Goal: Information Seeking & Learning: Find specific page/section

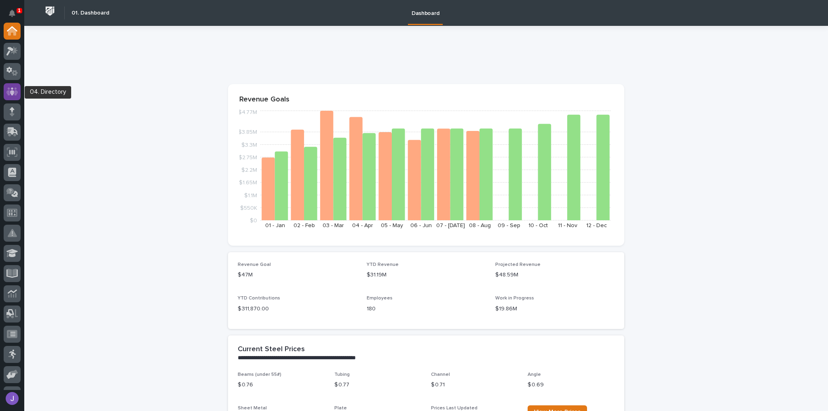
click at [11, 89] on icon at bounding box center [12, 91] width 12 height 9
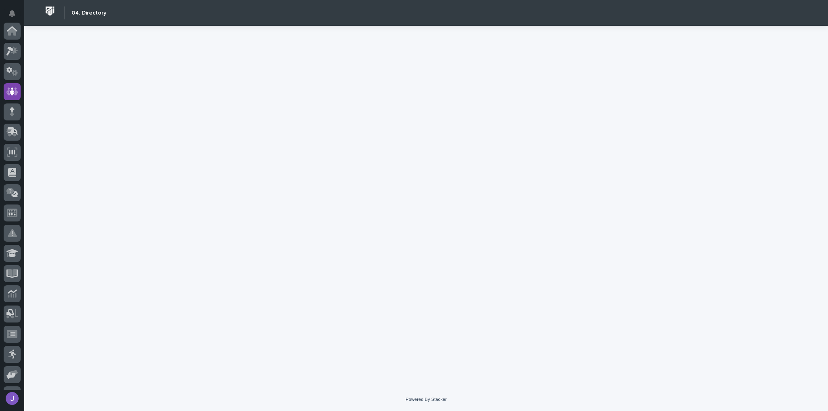
scroll to position [60, 0]
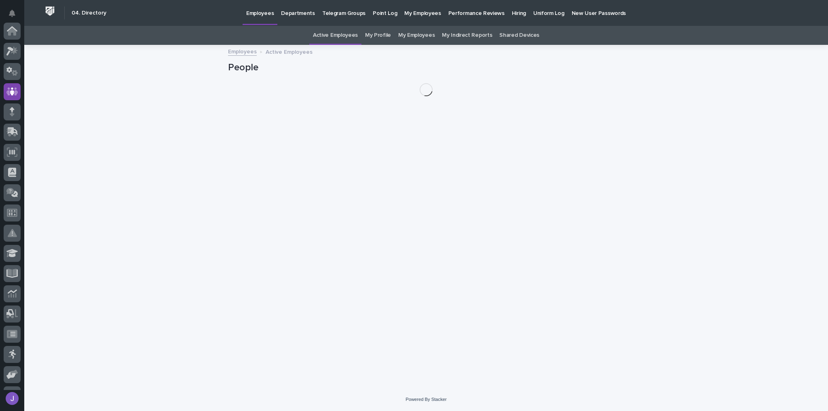
scroll to position [60, 0]
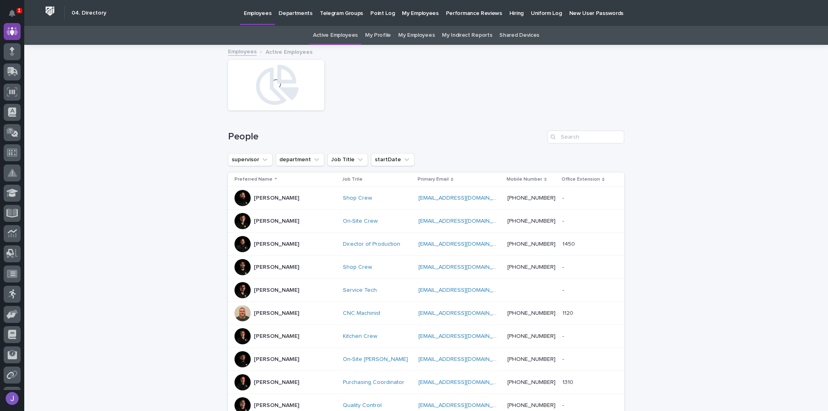
click at [510, 15] on p "Hiring" at bounding box center [517, 8] width 14 height 17
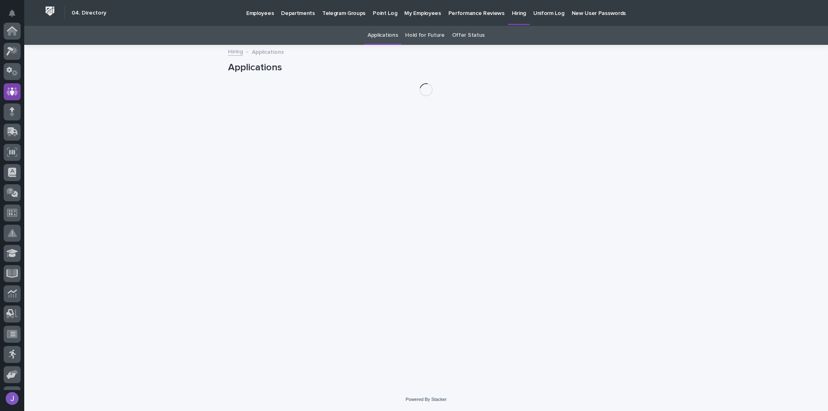
scroll to position [60, 0]
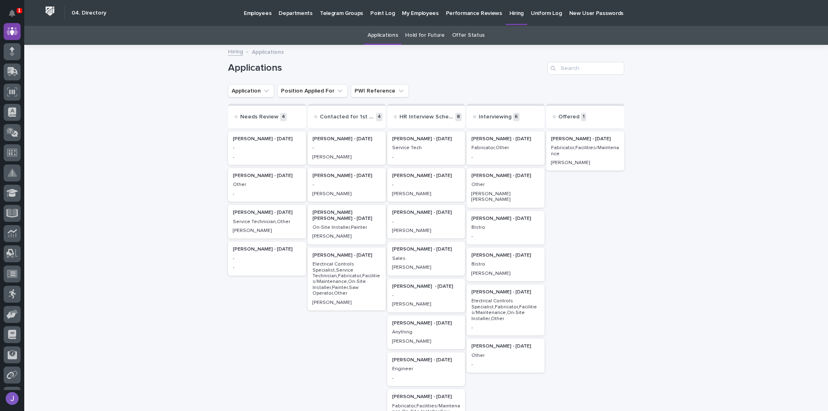
click at [580, 148] on p "Fabricator,Facilities/Maintenance" at bounding box center [585, 151] width 68 height 12
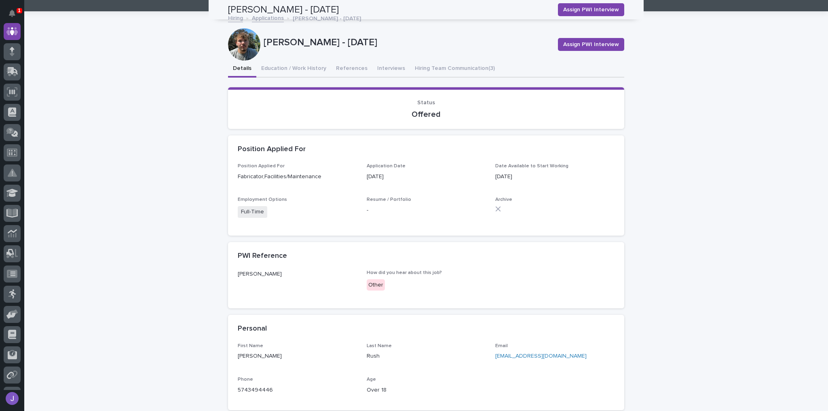
scroll to position [32, 0]
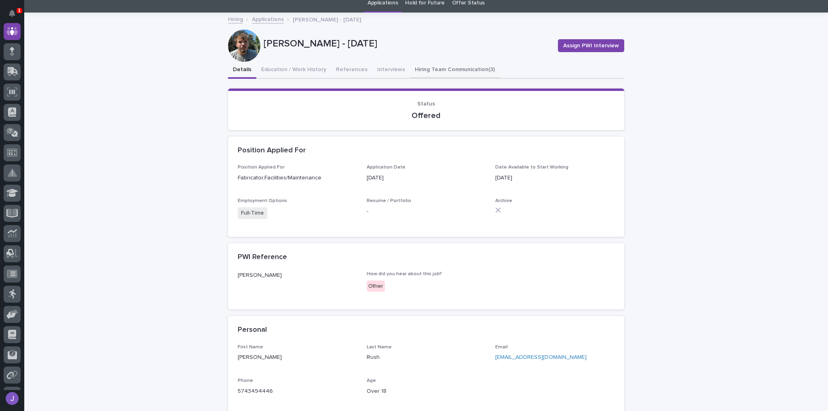
click at [425, 67] on div "[PERSON_NAME] - [DATE] Assign PWI Interview [PERSON_NAME] - [DATE] Assign PWI I…" at bounding box center [426, 291] width 396 height 557
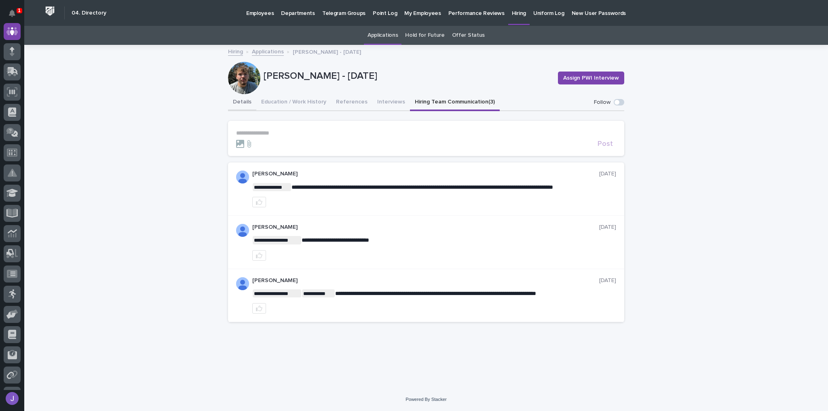
click at [238, 106] on button "Details" at bounding box center [242, 102] width 28 height 17
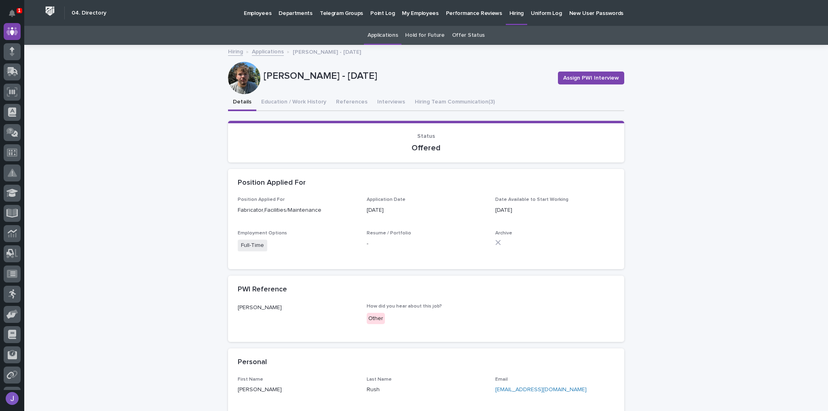
click at [460, 33] on link "Offer Status" at bounding box center [468, 35] width 33 height 19
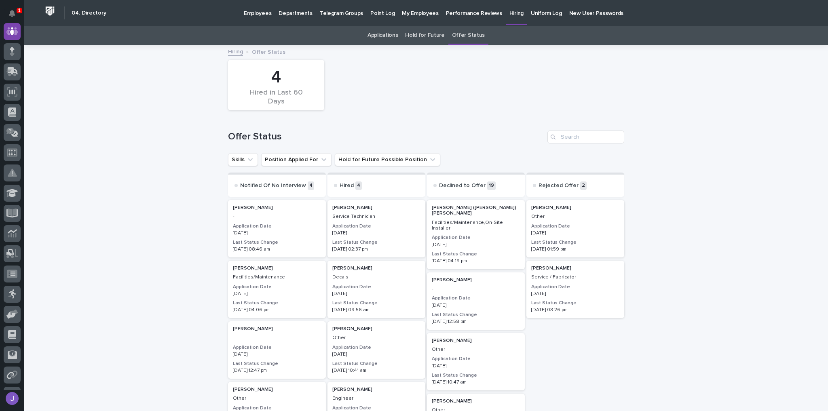
click at [383, 32] on link "Applications" at bounding box center [383, 35] width 30 height 19
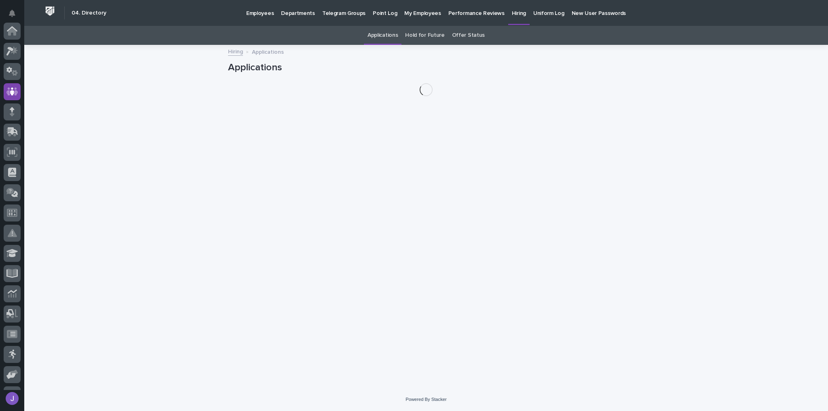
scroll to position [60, 0]
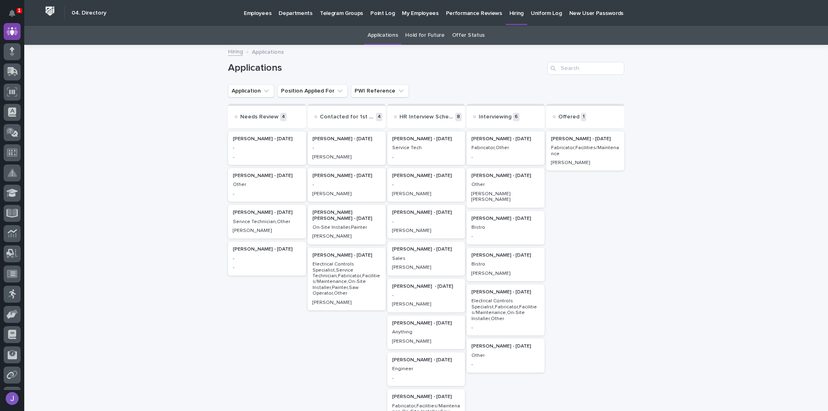
click at [589, 151] on p "Fabricator,Facilities/Maintenance" at bounding box center [585, 151] width 68 height 12
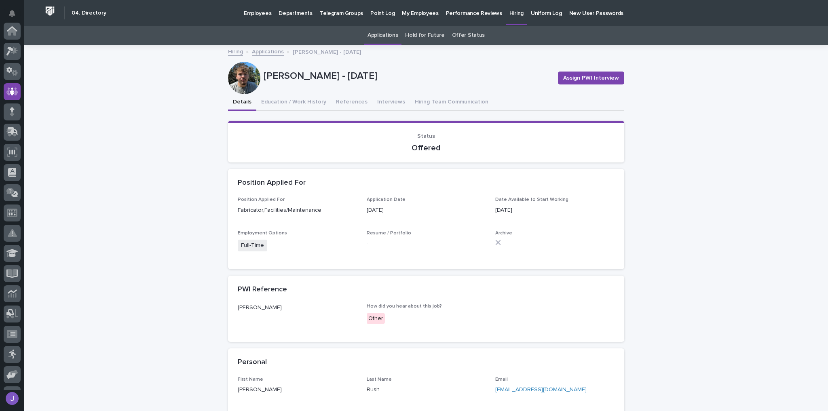
scroll to position [60, 0]
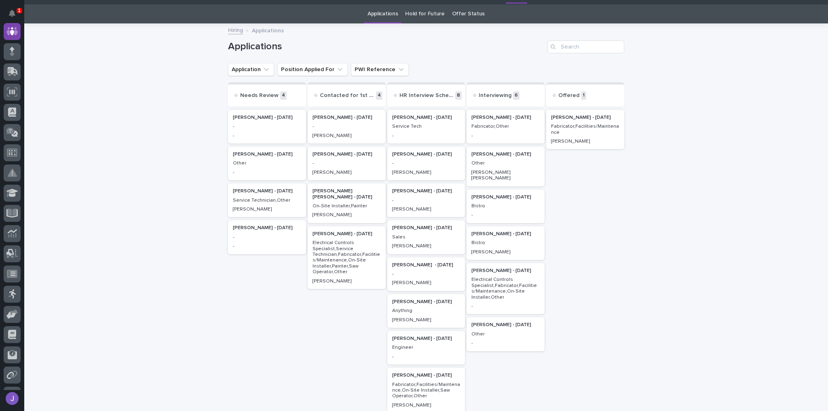
scroll to position [25, 0]
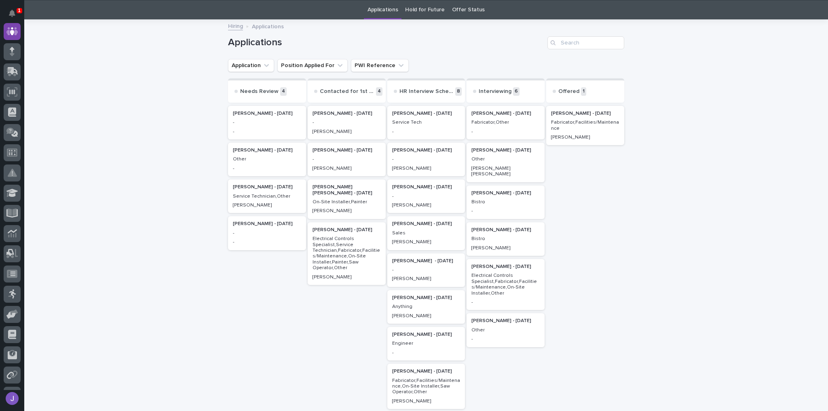
click at [493, 133] on p "-" at bounding box center [506, 132] width 68 height 6
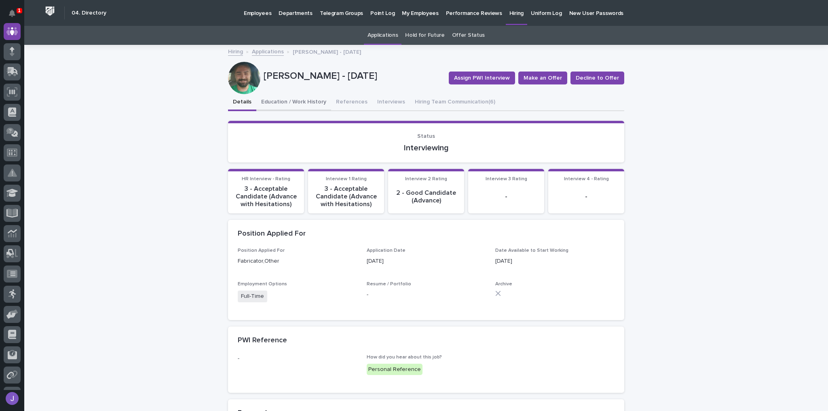
click at [315, 103] on button "Education / Work History" at bounding box center [293, 102] width 75 height 17
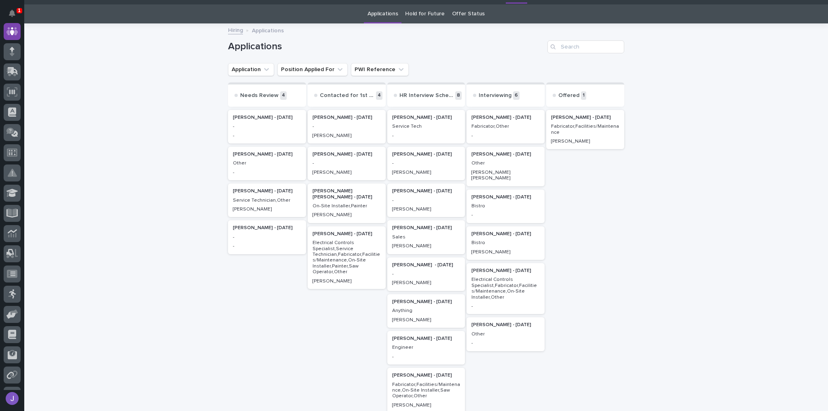
scroll to position [25, 0]
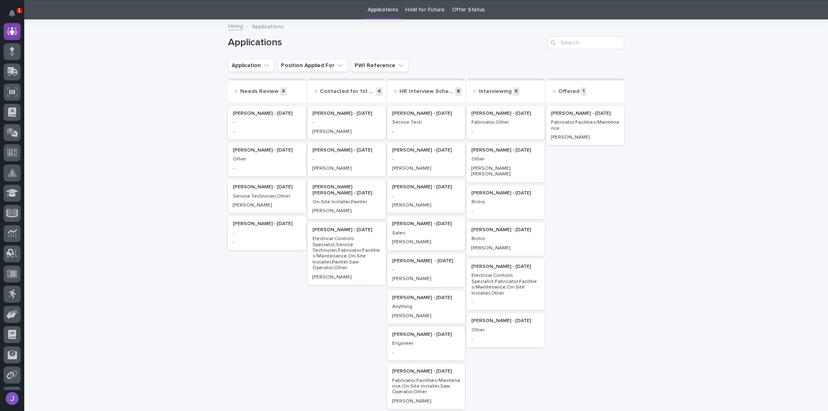
click at [564, 113] on p "Tanner Rush - 08/26/25" at bounding box center [585, 114] width 68 height 6
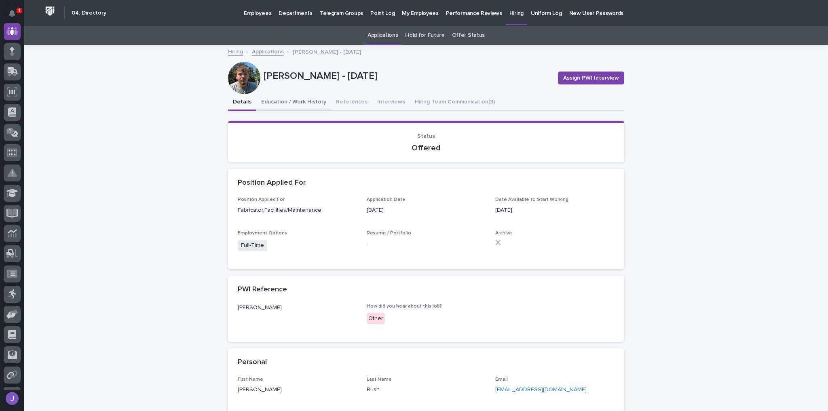
click at [302, 100] on button "Education / Work History" at bounding box center [293, 102] width 75 height 17
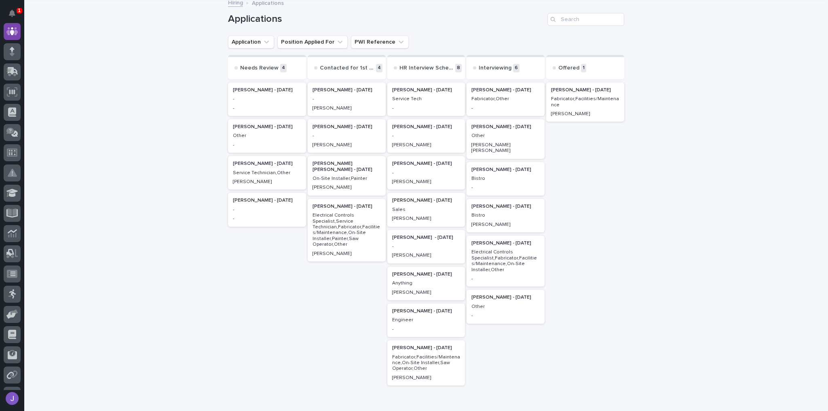
scroll to position [58, 0]
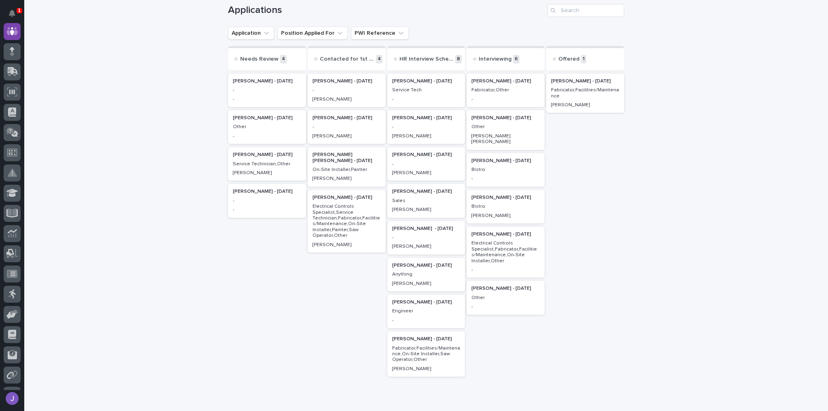
click at [487, 118] on p "Christie Hochstetler - 08/25/25" at bounding box center [506, 118] width 68 height 6
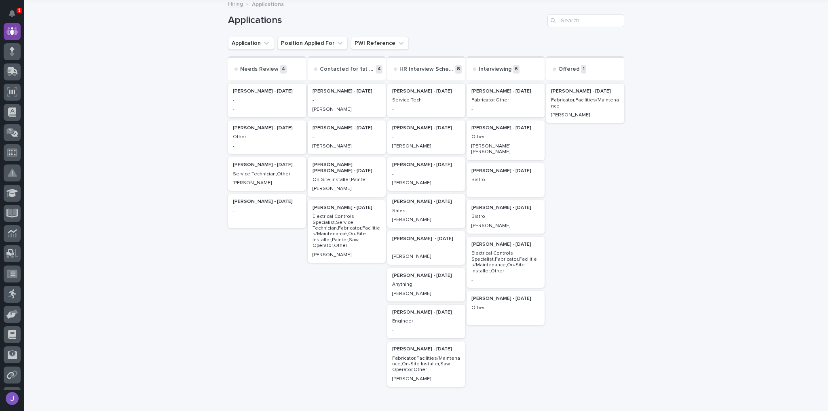
scroll to position [58, 0]
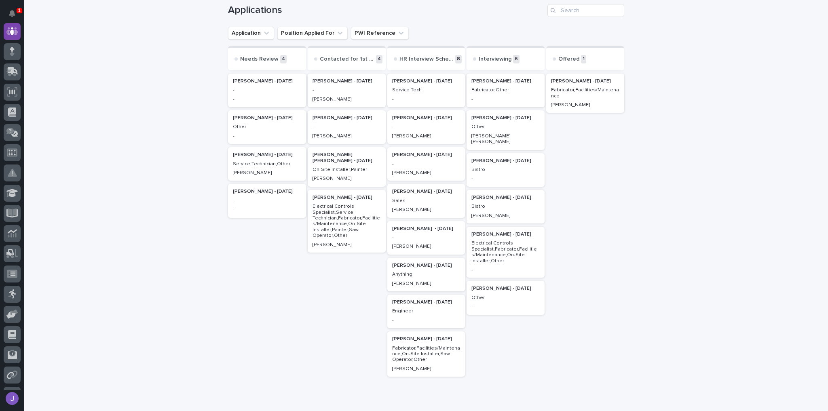
click at [490, 195] on p "Jessie Yoder - 09/06/25" at bounding box center [506, 198] width 68 height 6
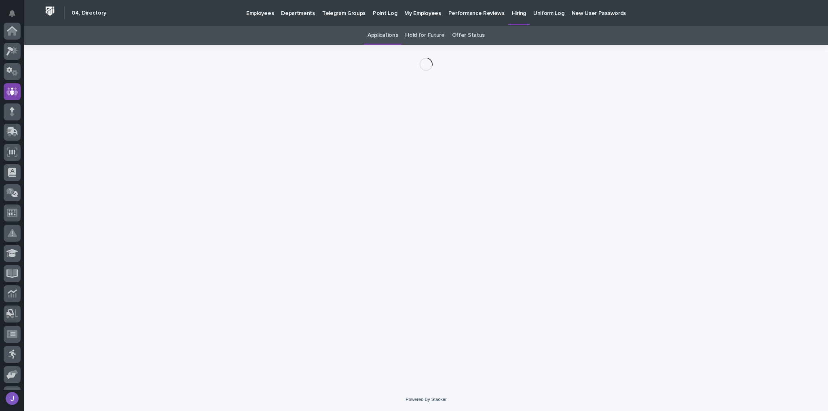
scroll to position [60, 0]
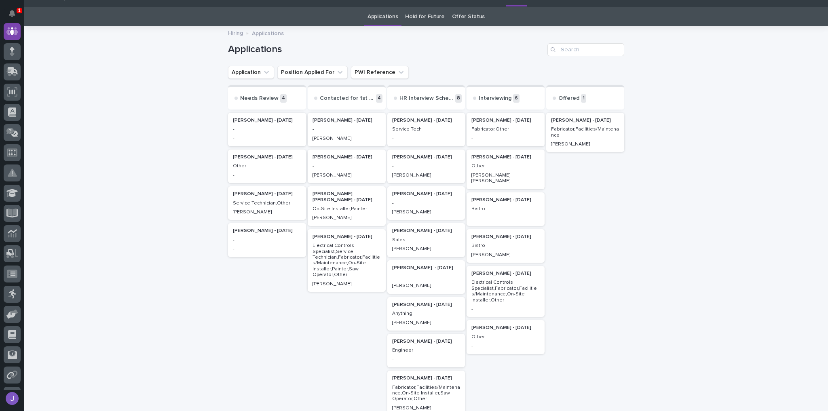
scroll to position [25, 0]
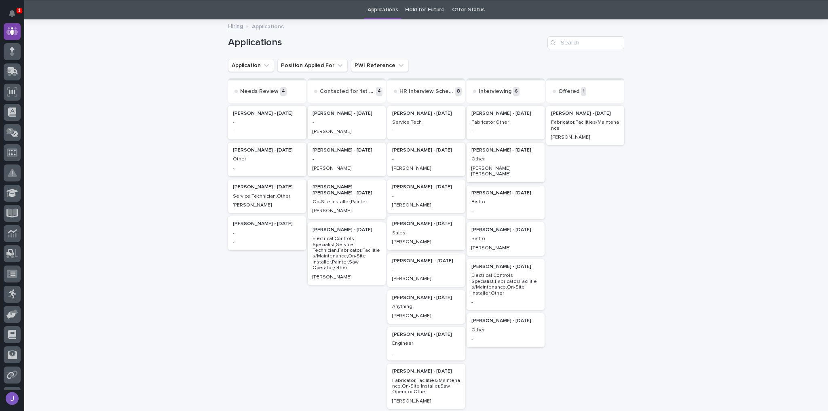
click at [500, 151] on p "Christie Hochstetler - 08/25/25" at bounding box center [506, 151] width 68 height 6
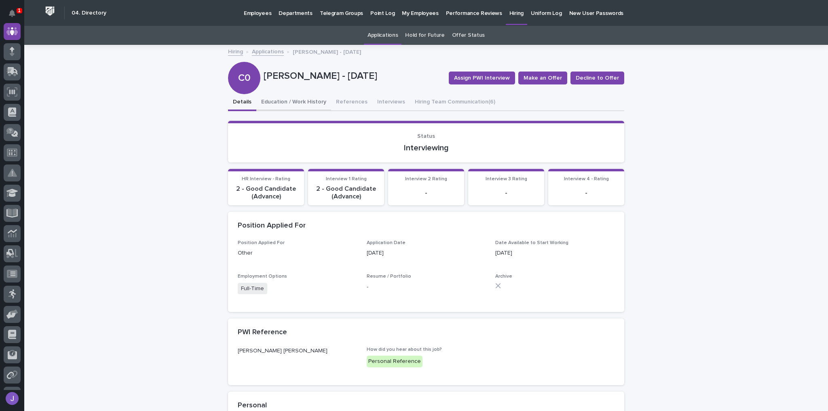
click at [303, 102] on button "Education / Work History" at bounding box center [293, 102] width 75 height 17
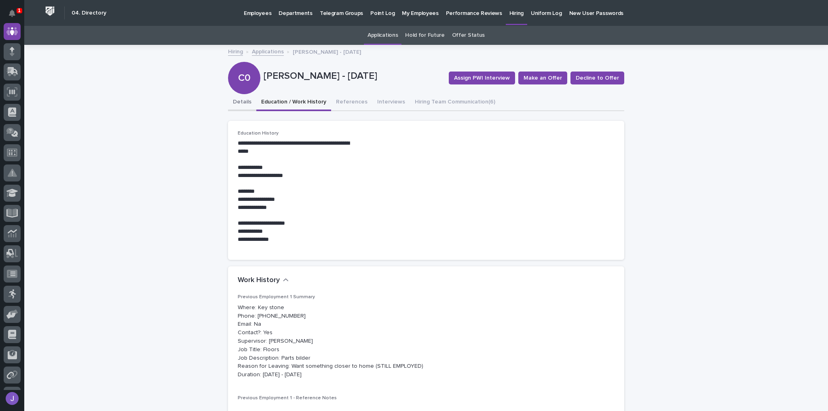
click at [232, 104] on button "Details" at bounding box center [242, 102] width 28 height 17
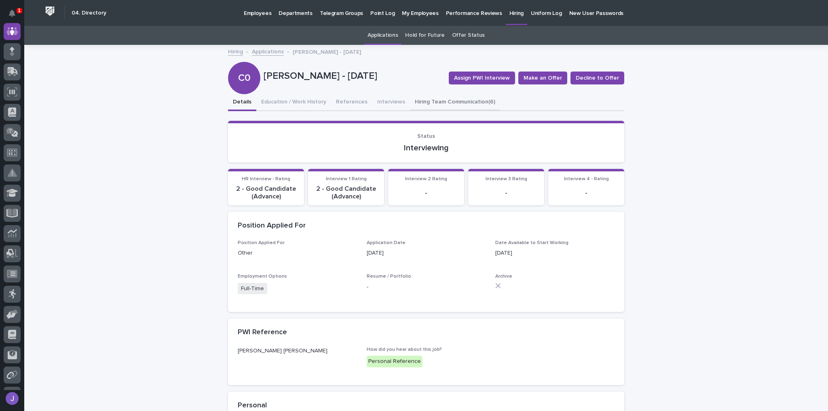
click at [415, 103] on button "Hiring Team Communication (6)" at bounding box center [455, 102] width 90 height 17
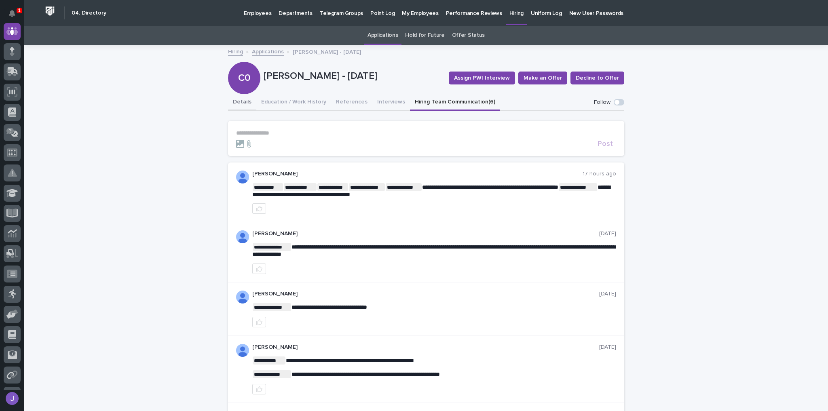
click at [242, 102] on button "Details" at bounding box center [242, 102] width 28 height 17
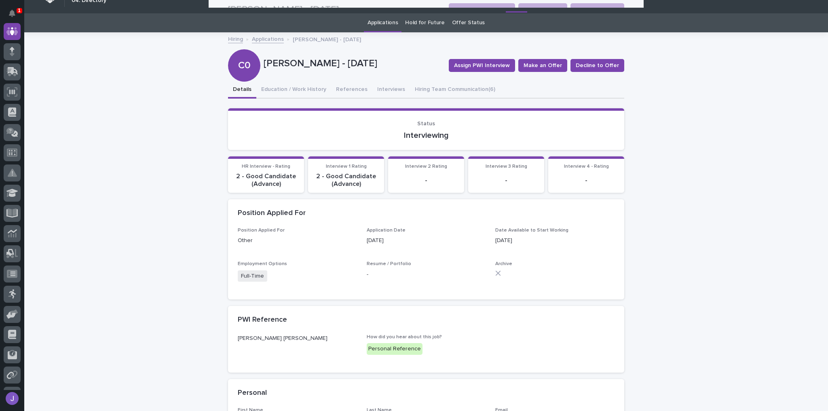
scroll to position [6, 0]
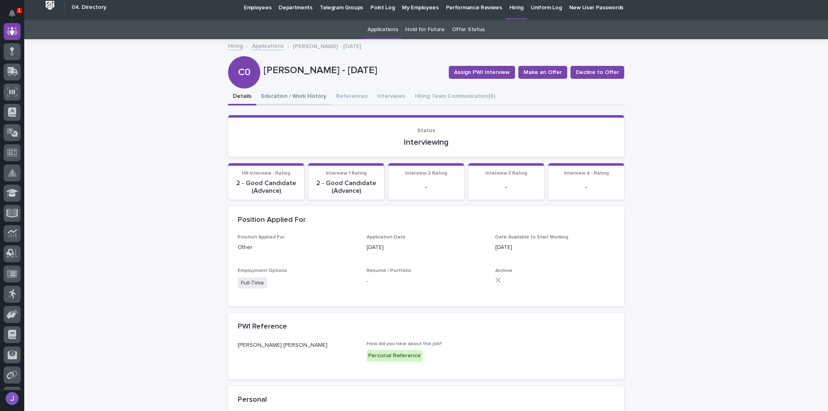
click at [303, 97] on button "Education / Work History" at bounding box center [293, 97] width 75 height 17
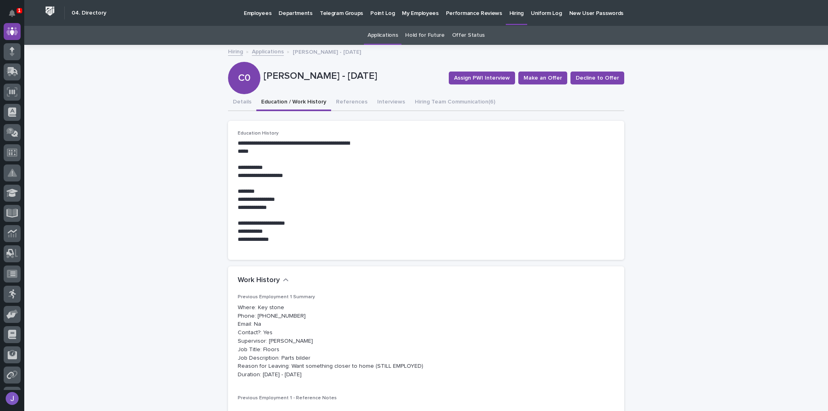
click at [510, 15] on p "Hiring" at bounding box center [517, 8] width 14 height 17
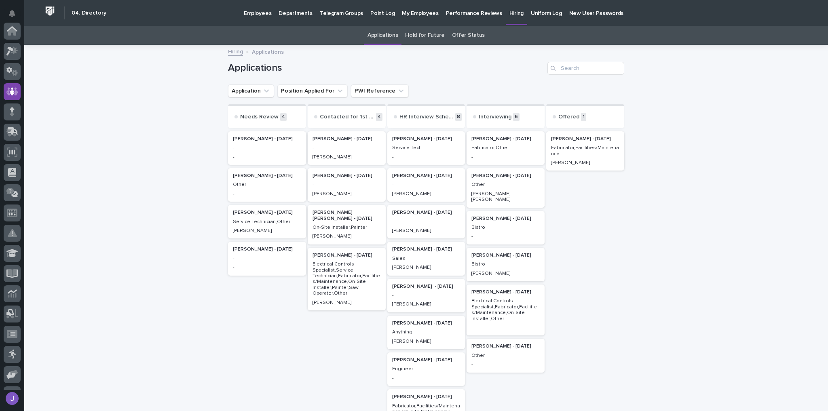
scroll to position [60, 0]
click at [503, 216] on p "Doreen Hochstetler - 08/20/25" at bounding box center [506, 219] width 68 height 6
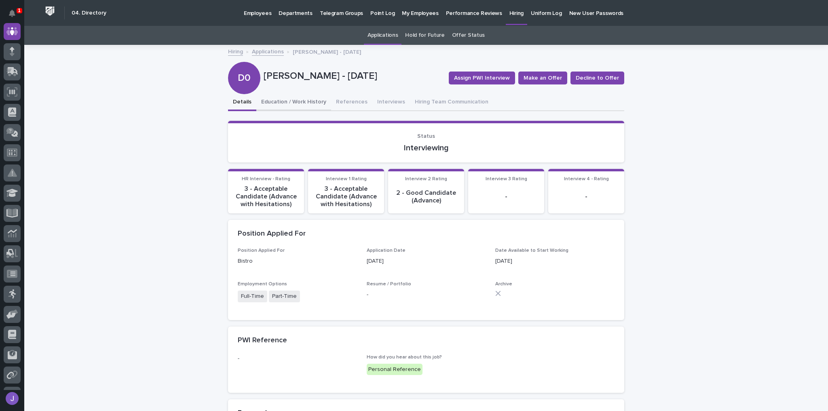
click at [286, 100] on button "Education / Work History" at bounding box center [293, 102] width 75 height 17
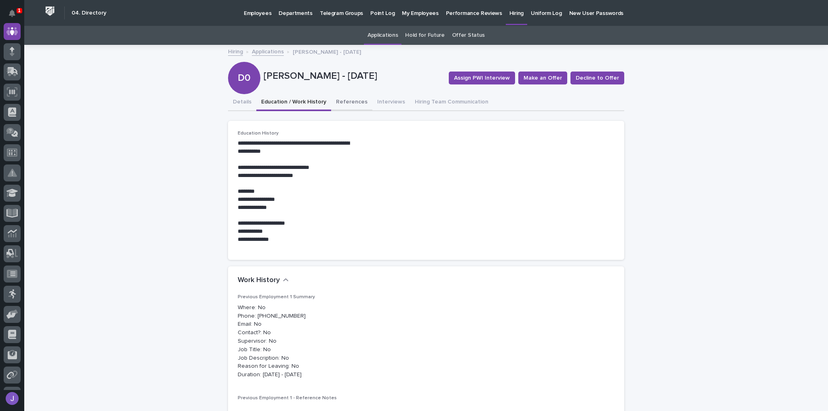
click at [345, 103] on button "References" at bounding box center [351, 102] width 41 height 17
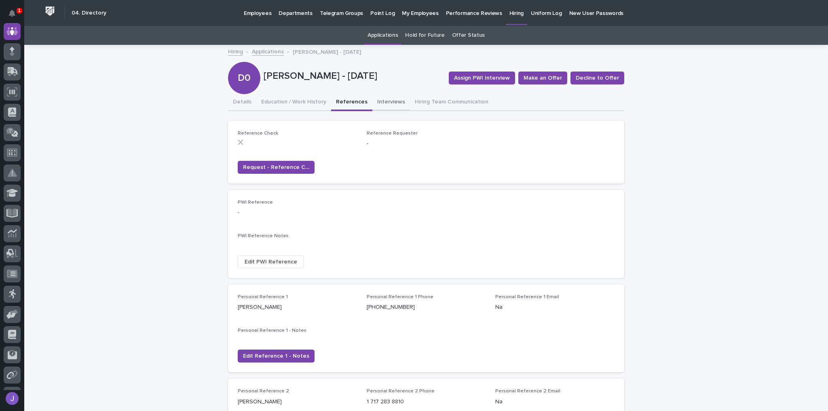
click at [378, 108] on button "Interviews" at bounding box center [392, 102] width 38 height 17
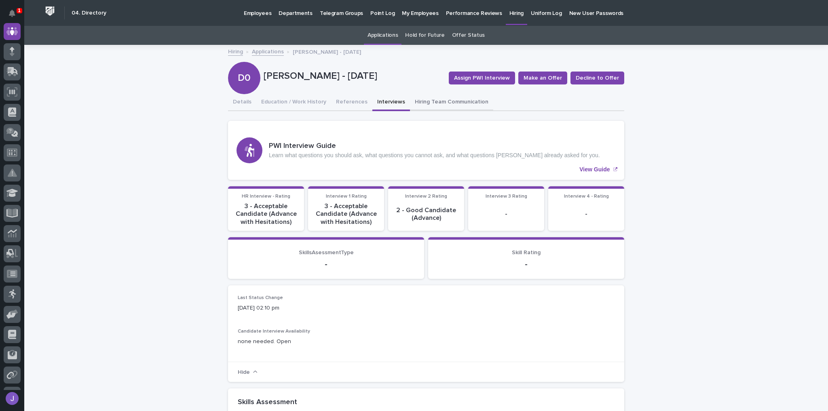
click at [412, 106] on button "Hiring Team Communication" at bounding box center [451, 102] width 83 height 17
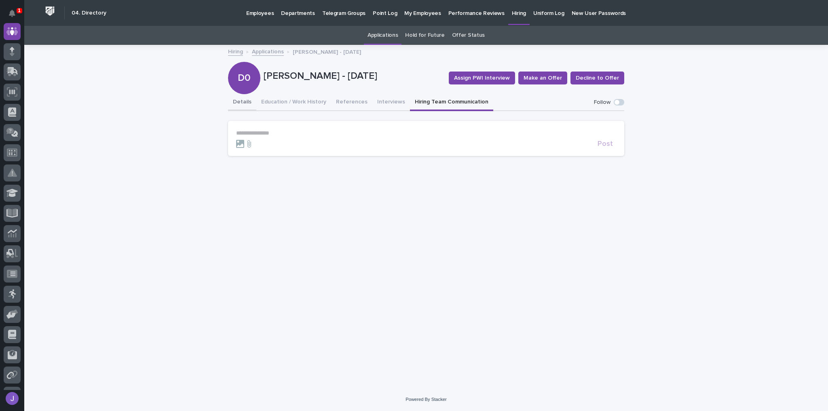
click at [254, 102] on div "Details Education / Work History References Interviews Hiring Team Communication" at bounding box center [426, 102] width 396 height 17
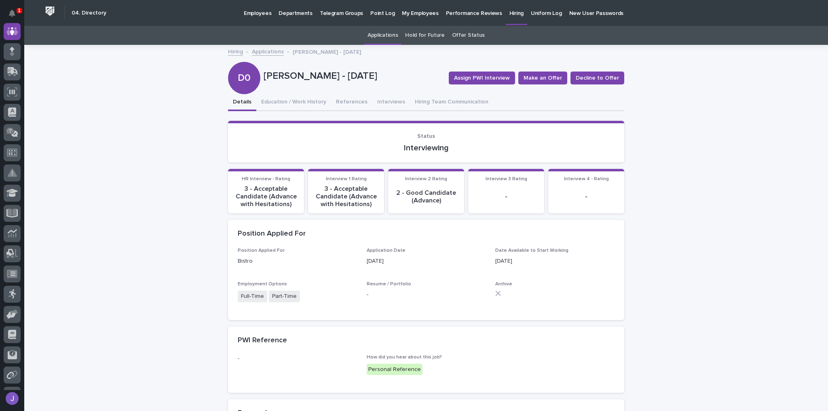
click at [510, 14] on p "Hiring" at bounding box center [517, 8] width 14 height 17
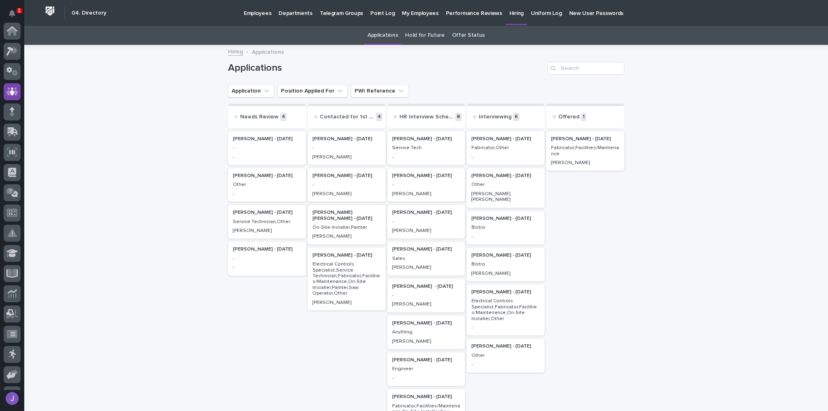
scroll to position [60, 0]
click at [409, 141] on p "Jack Smith - 09/22/25" at bounding box center [426, 139] width 68 height 6
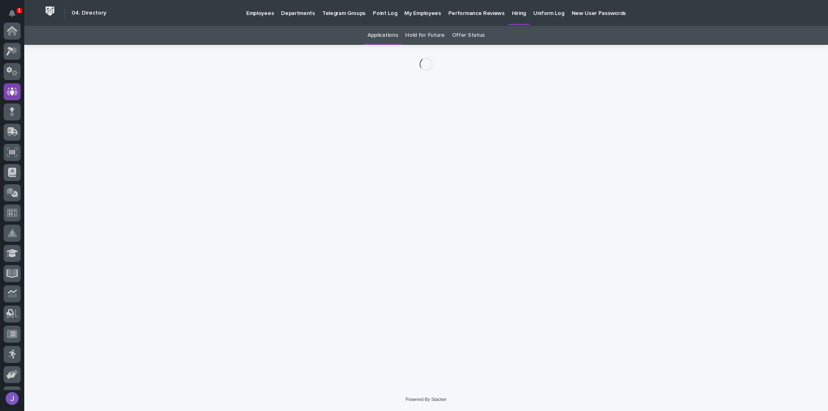
scroll to position [60, 0]
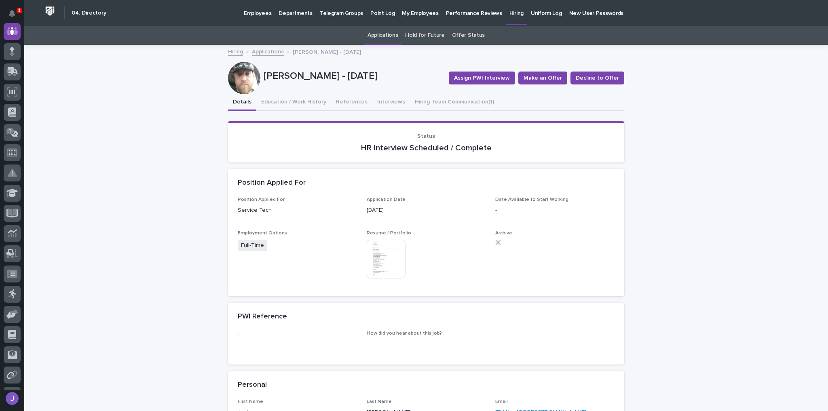
click at [385, 260] on img at bounding box center [386, 259] width 39 height 39
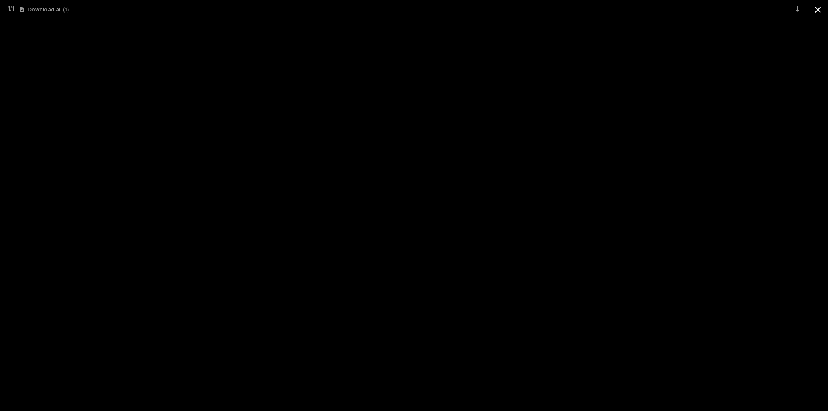
click at [819, 9] on button "Close gallery" at bounding box center [818, 9] width 20 height 19
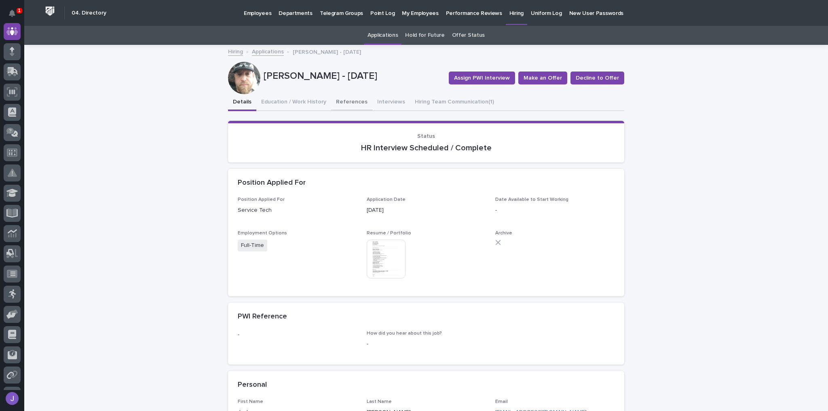
click at [349, 97] on button "References" at bounding box center [351, 102] width 41 height 17
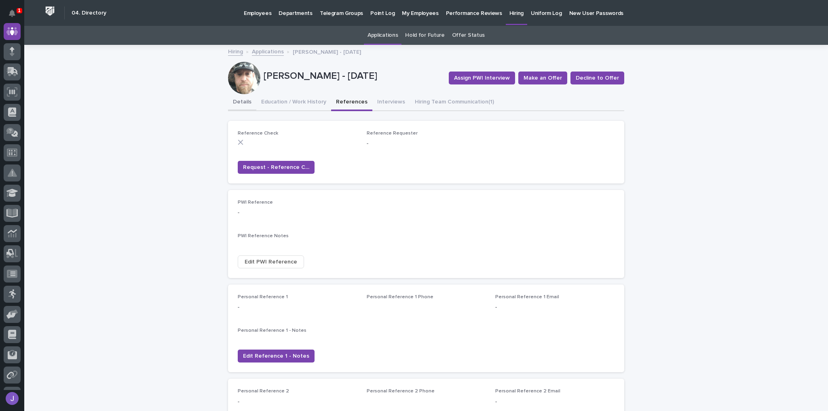
click at [241, 101] on button "Details" at bounding box center [242, 102] width 28 height 17
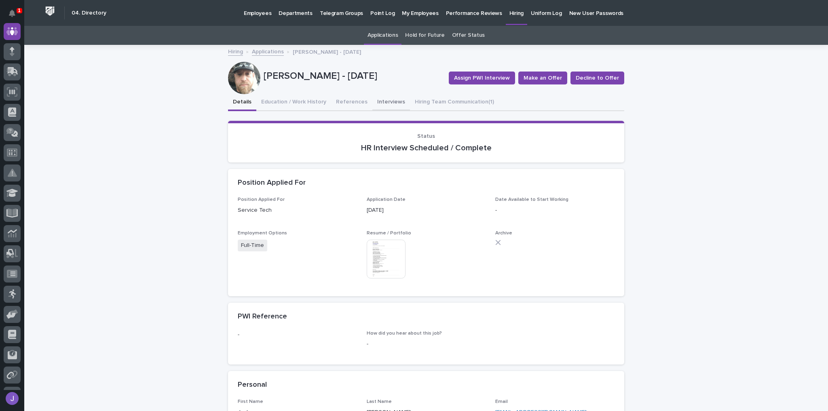
click at [396, 100] on button "Interviews" at bounding box center [392, 102] width 38 height 17
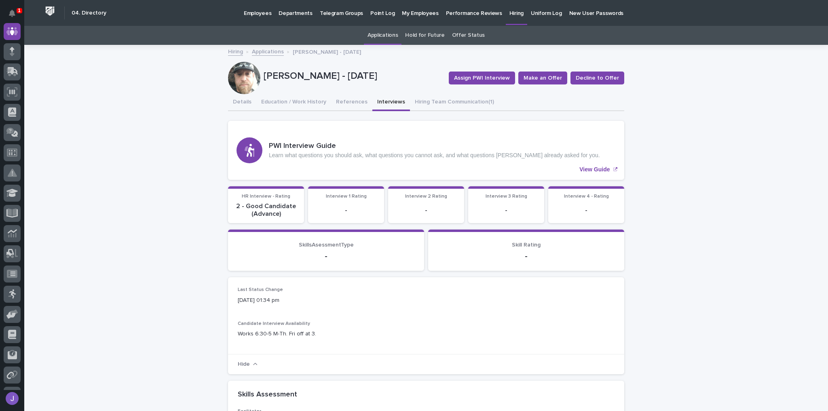
click at [506, 19] on link "Hiring" at bounding box center [516, 12] width 21 height 24
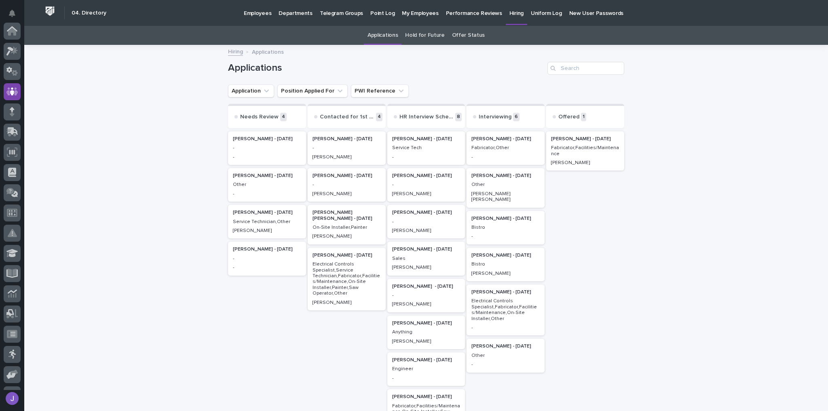
scroll to position [60, 0]
click at [343, 215] on p "Miguel Ramirez Silva - 09/03/25" at bounding box center [347, 216] width 68 height 12
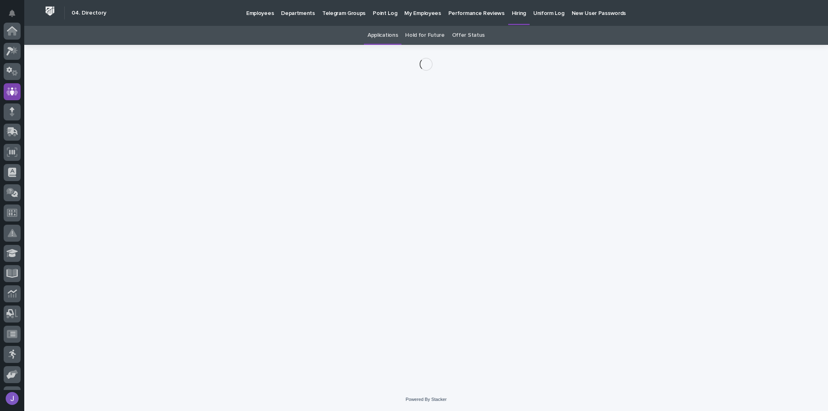
scroll to position [60, 0]
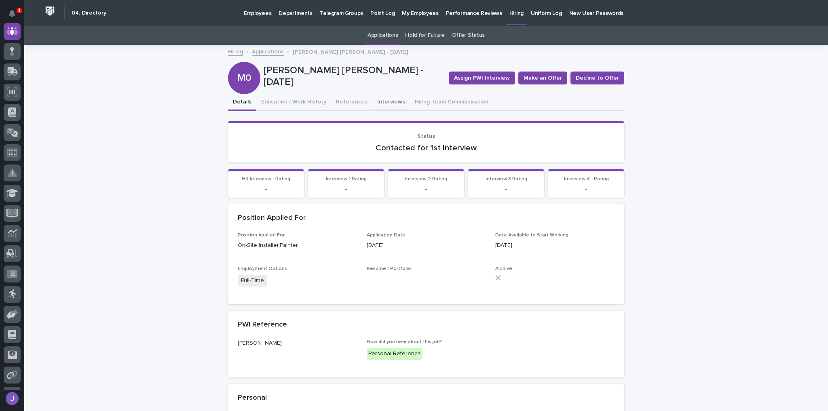
click at [373, 100] on button "Interviews" at bounding box center [392, 102] width 38 height 17
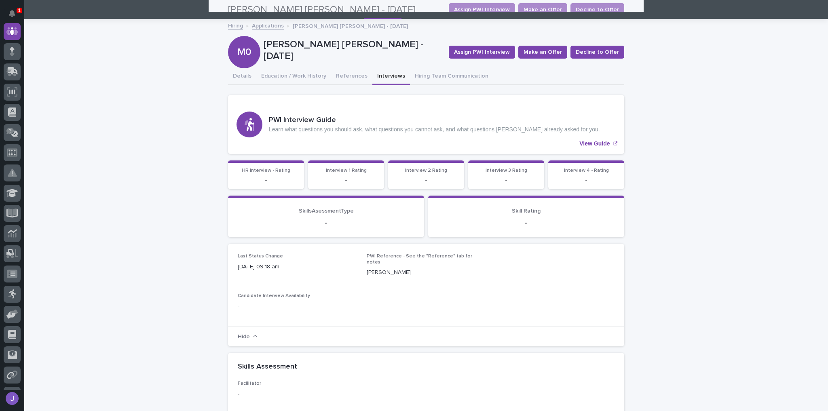
scroll to position [24, 0]
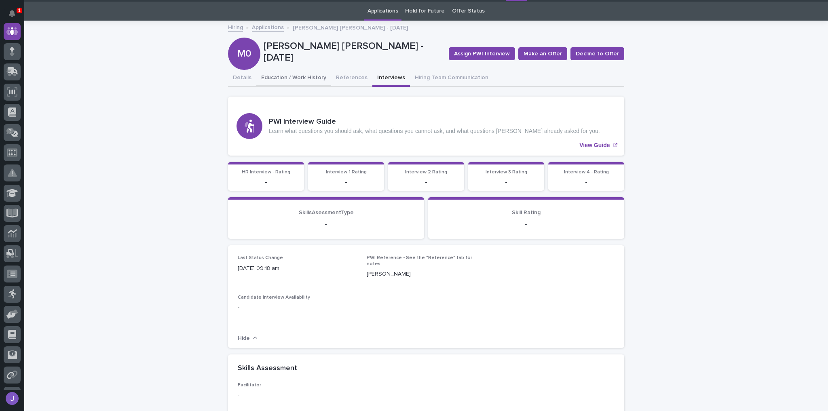
click at [320, 76] on button "Education / Work History" at bounding box center [293, 78] width 75 height 17
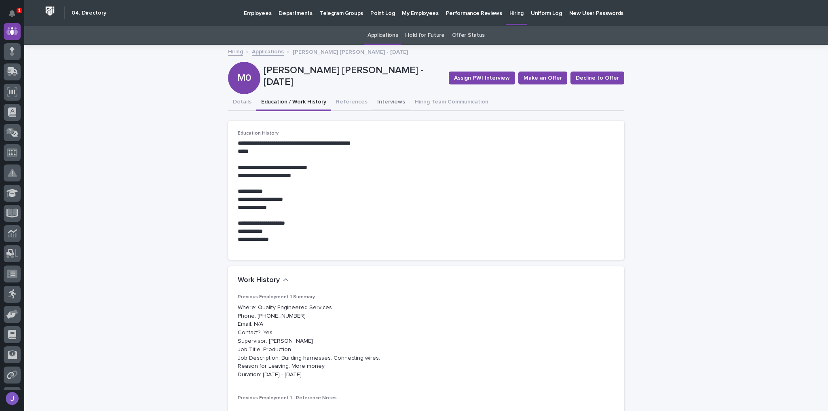
click at [373, 107] on button "Interviews" at bounding box center [392, 102] width 38 height 17
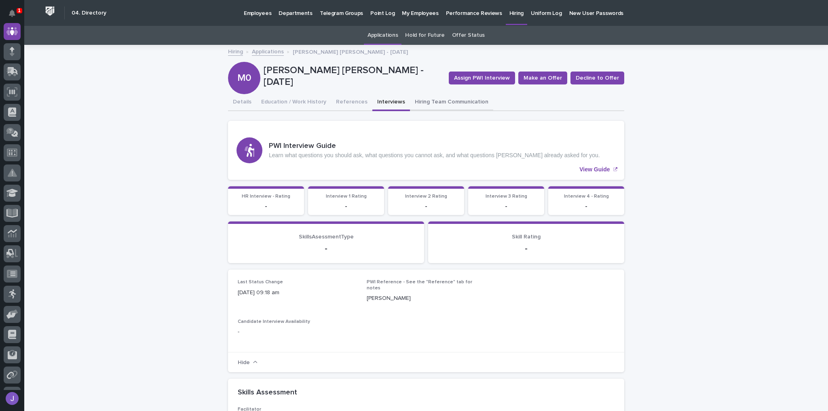
click at [417, 102] on button "Hiring Team Communication" at bounding box center [451, 102] width 83 height 17
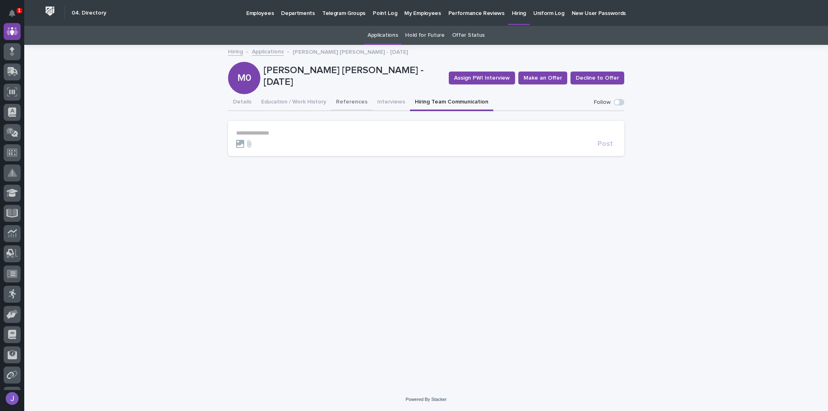
click at [334, 101] on button "References" at bounding box center [351, 102] width 41 height 17
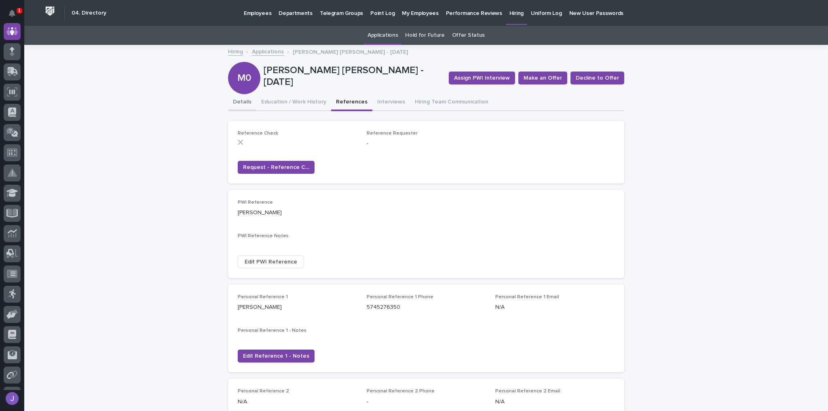
click at [244, 99] on button "Details" at bounding box center [242, 102] width 28 height 17
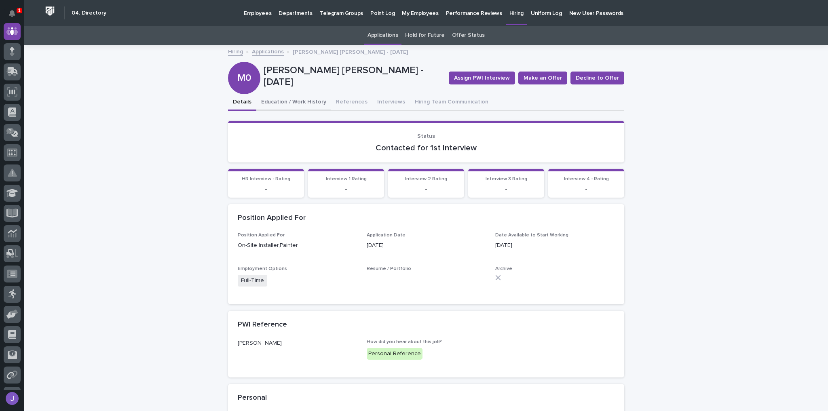
click at [295, 102] on button "Education / Work History" at bounding box center [293, 102] width 75 height 17
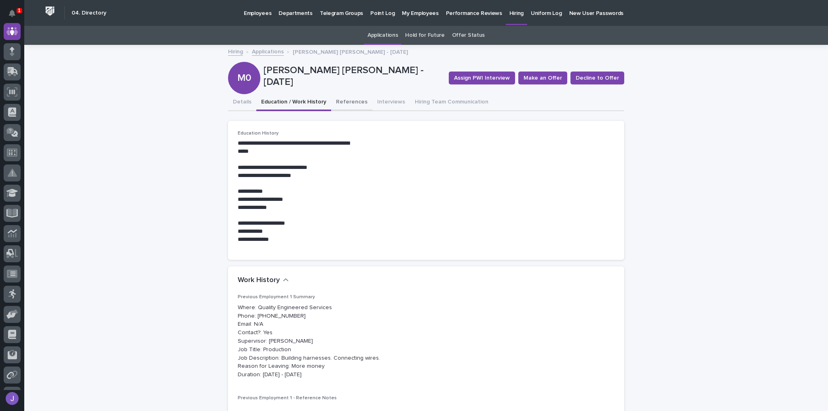
click at [337, 97] on button "References" at bounding box center [351, 102] width 41 height 17
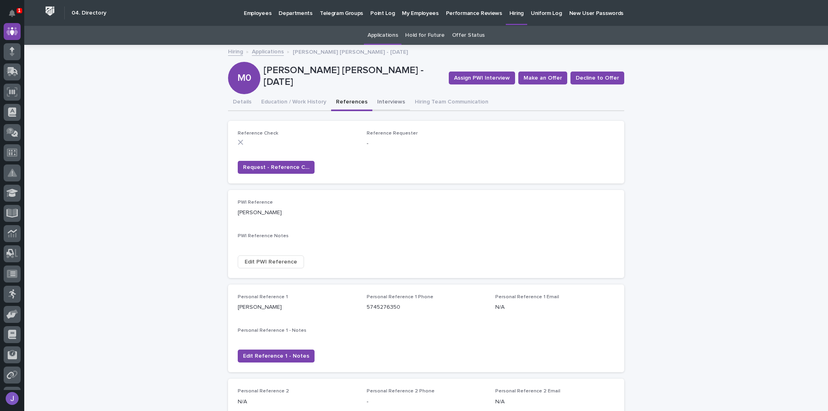
click at [389, 103] on button "Interviews" at bounding box center [392, 102] width 38 height 17
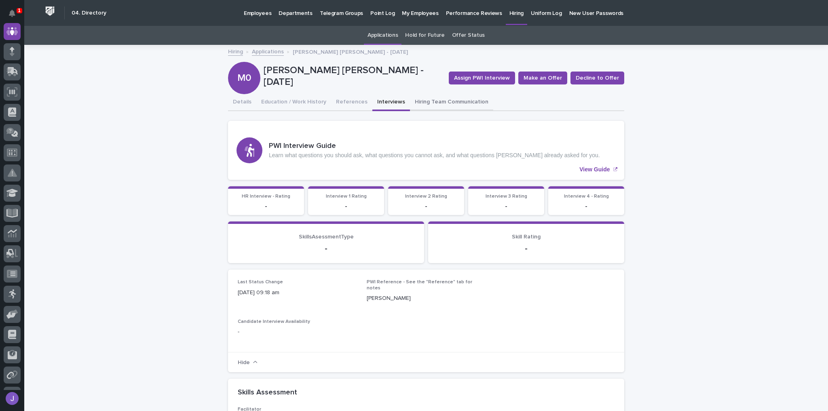
click at [413, 102] on button "Hiring Team Communication" at bounding box center [451, 102] width 83 height 17
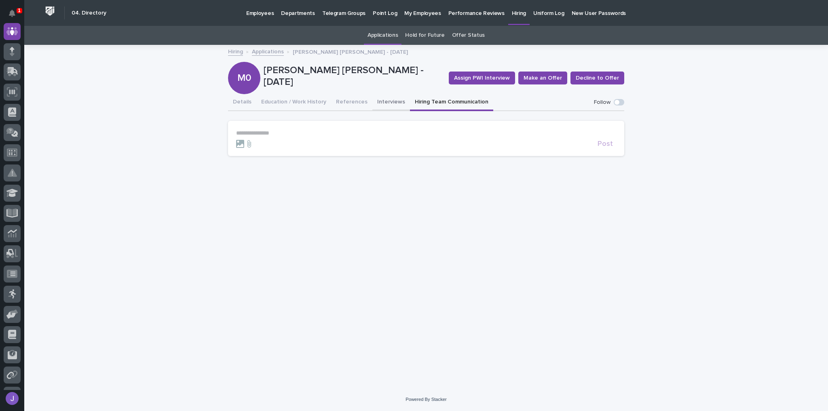
click at [379, 103] on button "Interviews" at bounding box center [392, 102] width 38 height 17
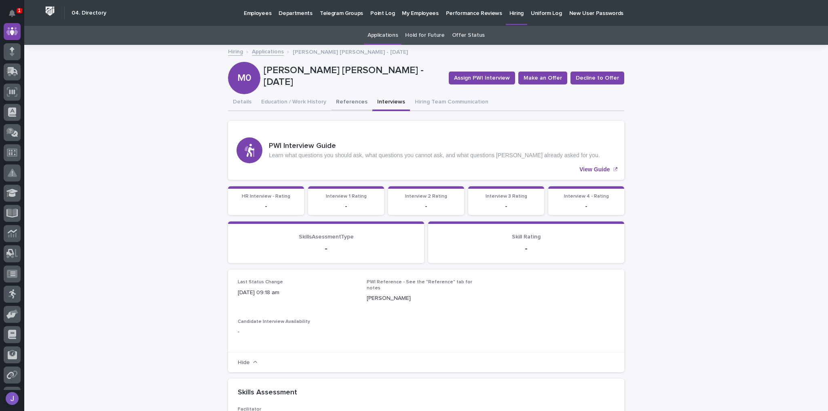
click at [346, 104] on button "References" at bounding box center [351, 102] width 41 height 17
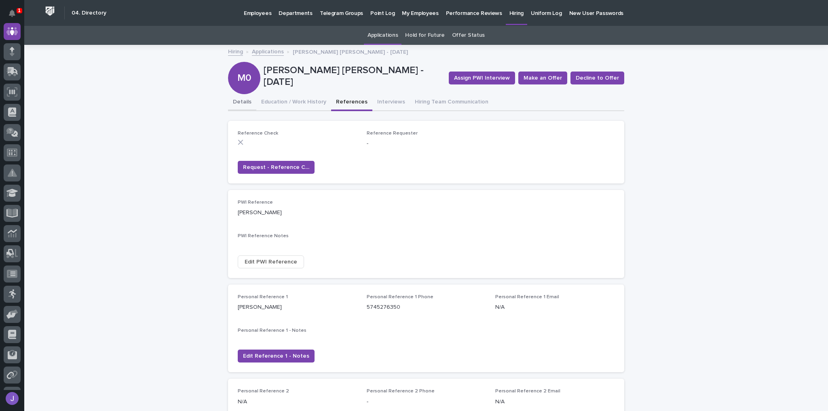
click at [241, 101] on button "Details" at bounding box center [242, 102] width 28 height 17
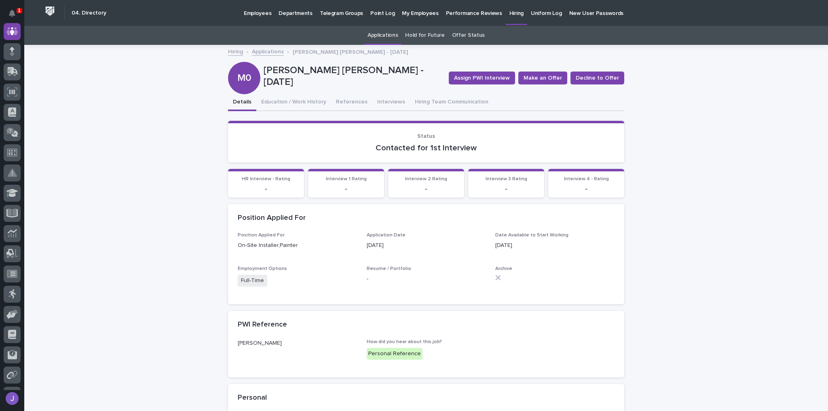
click at [510, 15] on p "Hiring" at bounding box center [517, 8] width 14 height 17
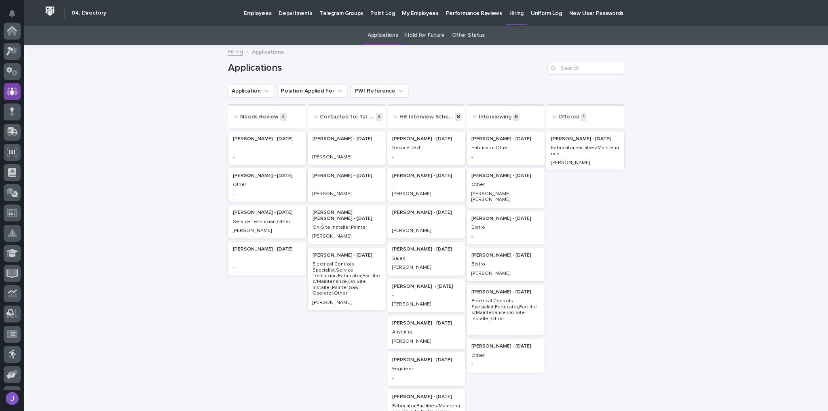
scroll to position [60, 0]
click at [342, 214] on p "Miguel Ramirez Silva - 09/03/25" at bounding box center [347, 216] width 68 height 12
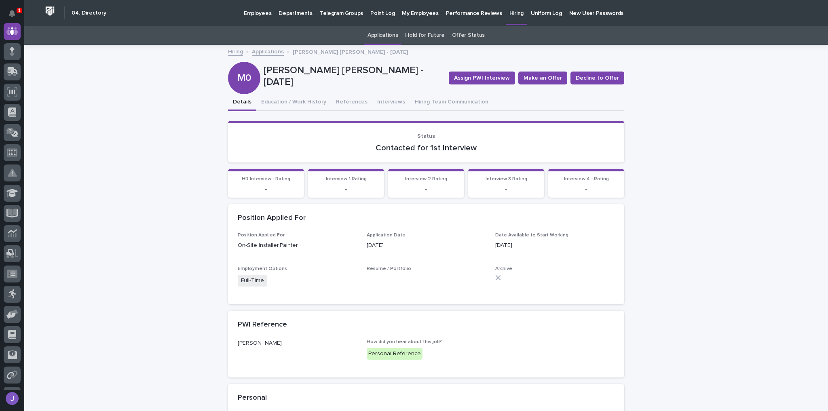
click at [510, 13] on p "Hiring" at bounding box center [517, 8] width 14 height 17
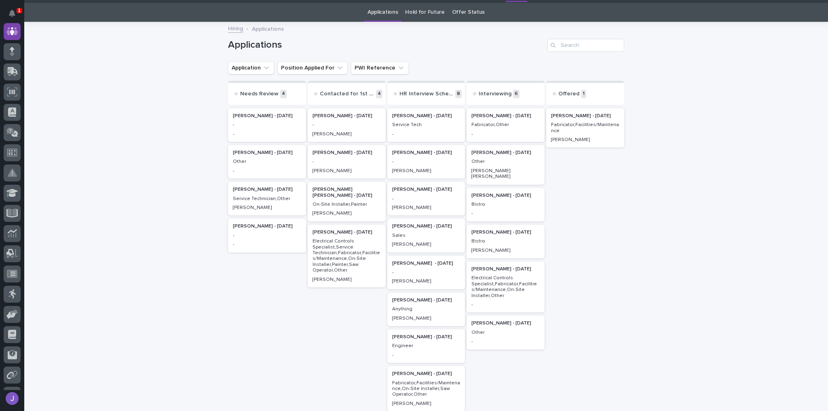
scroll to position [32, 0]
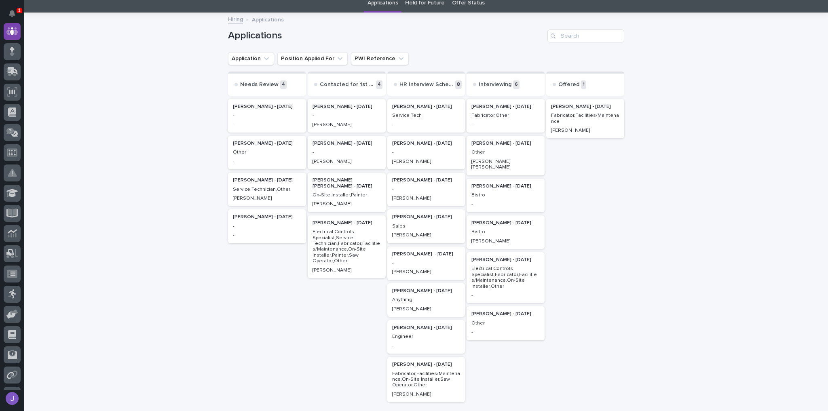
click at [492, 257] on p "Victor Mcneal - 09/10/25" at bounding box center [506, 260] width 68 height 6
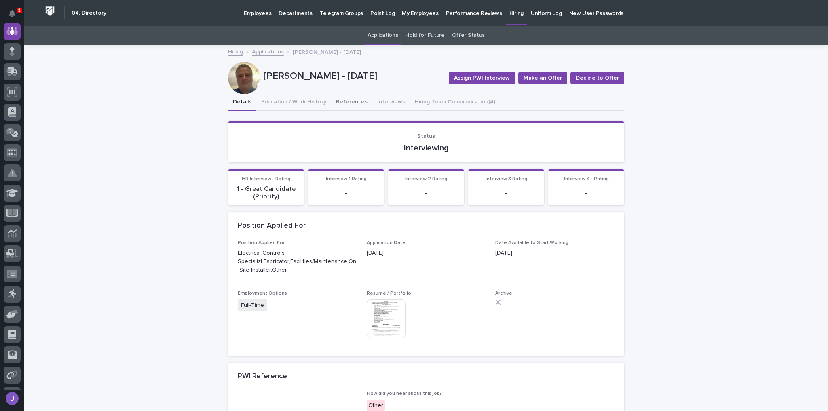
click at [351, 109] on button "References" at bounding box center [351, 102] width 41 height 17
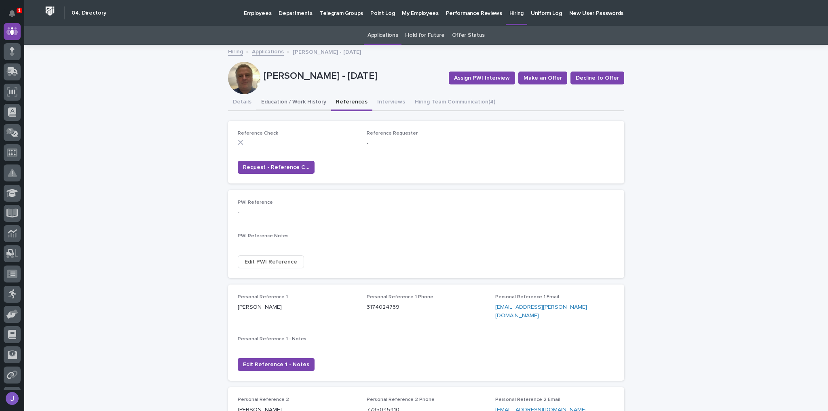
click at [299, 106] on button "Education / Work History" at bounding box center [293, 102] width 75 height 17
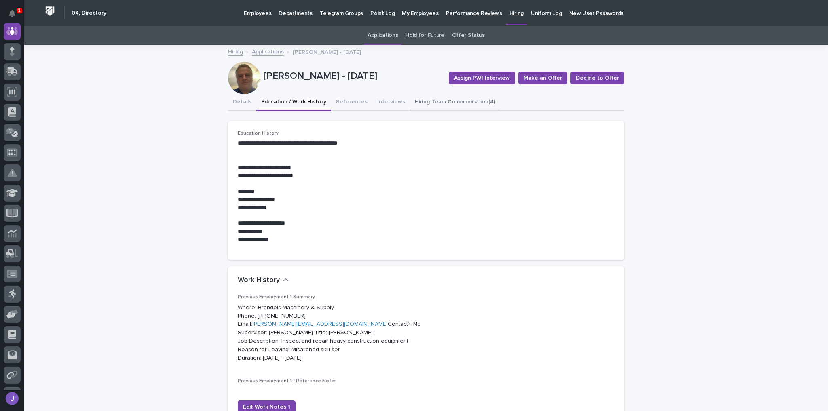
click at [416, 100] on button "Hiring Team Communication (4)" at bounding box center [455, 102] width 90 height 17
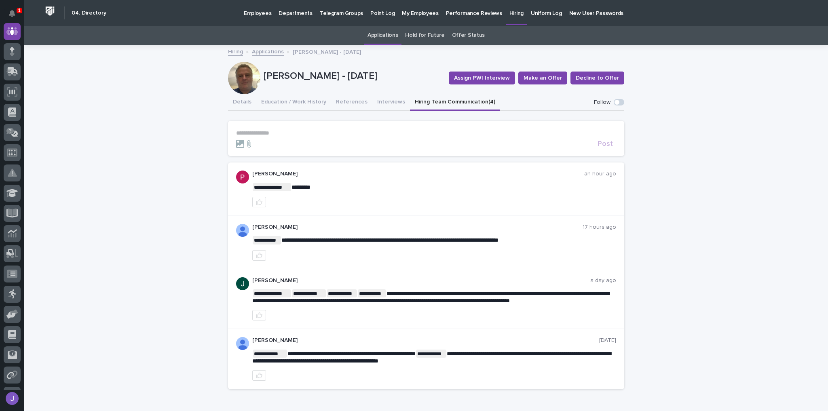
click at [234, 86] on div at bounding box center [244, 78] width 32 height 32
click at [249, 76] on div at bounding box center [244, 78] width 32 height 32
click at [373, 99] on button "Interviews" at bounding box center [392, 102] width 38 height 17
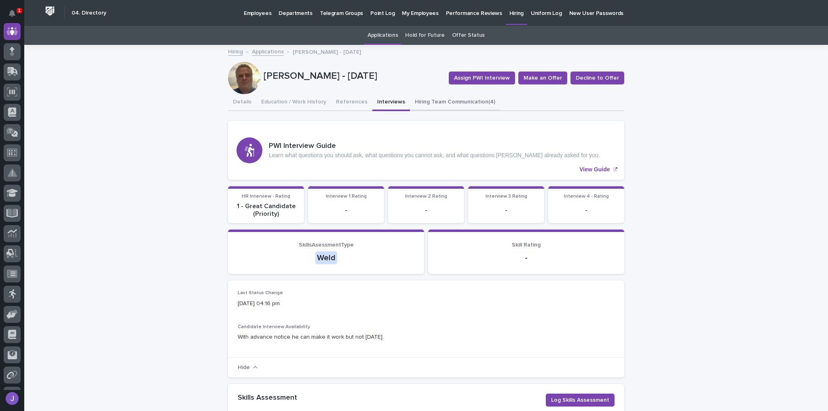
click at [429, 98] on button "Hiring Team Communication (4)" at bounding box center [455, 102] width 90 height 17
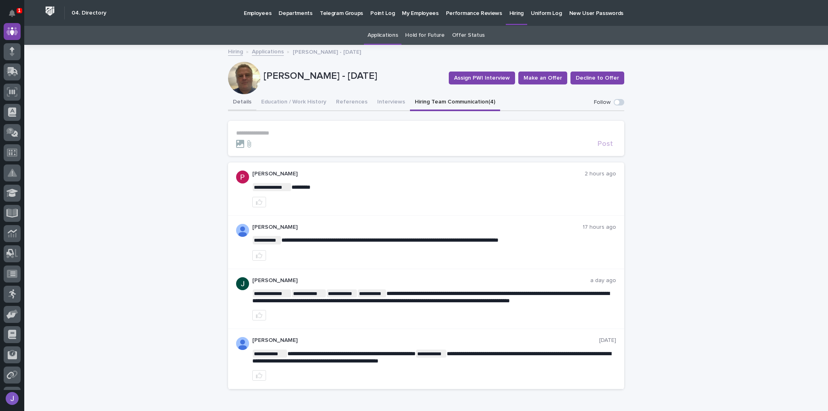
click at [244, 98] on button "Details" at bounding box center [242, 102] width 28 height 17
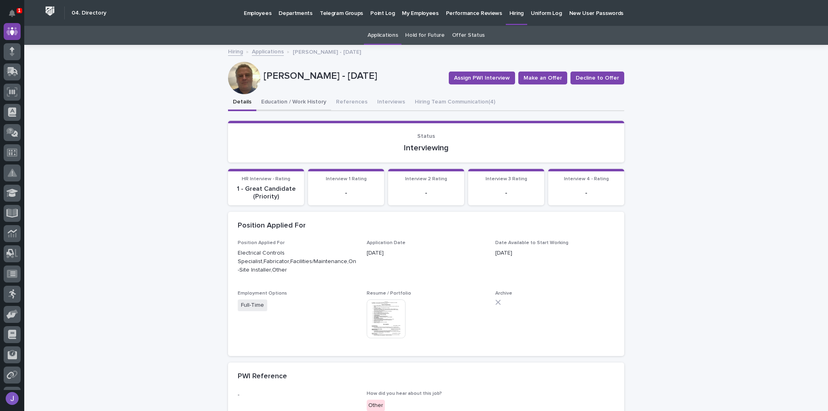
click at [273, 102] on button "Education / Work History" at bounding box center [293, 102] width 75 height 17
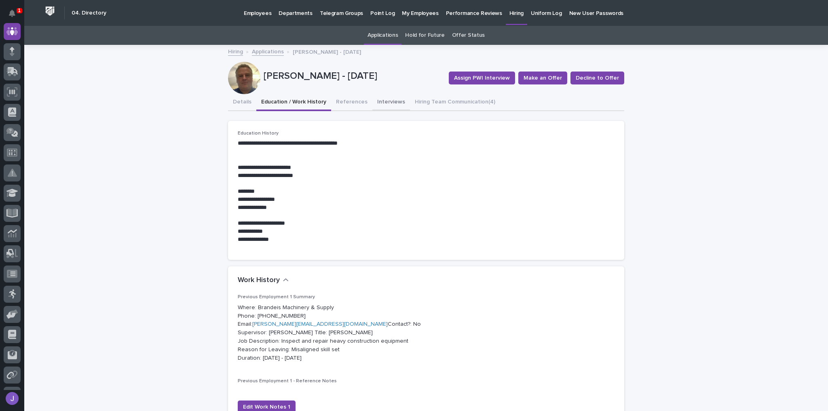
click at [390, 102] on button "Interviews" at bounding box center [392, 102] width 38 height 17
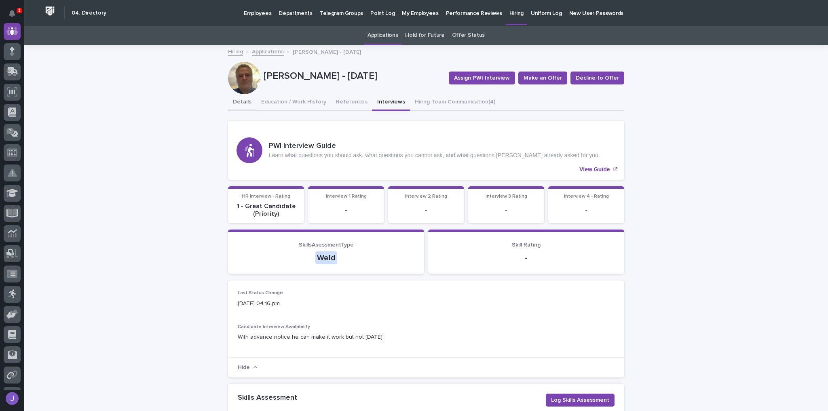
click at [235, 102] on button "Details" at bounding box center [242, 102] width 28 height 17
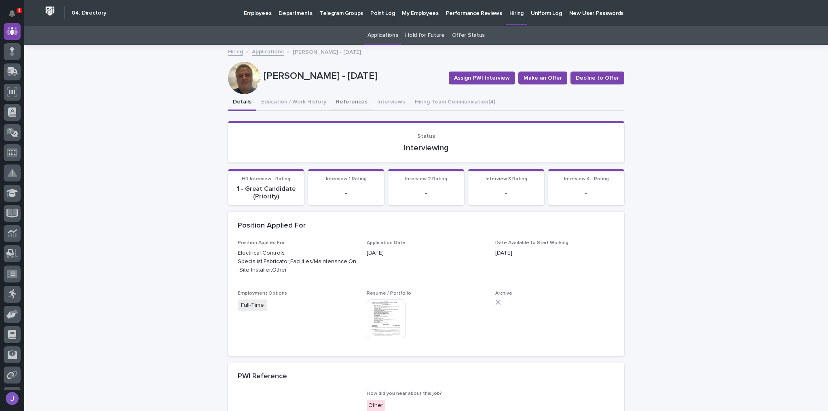
click at [389, 100] on button "Interviews" at bounding box center [392, 102] width 38 height 17
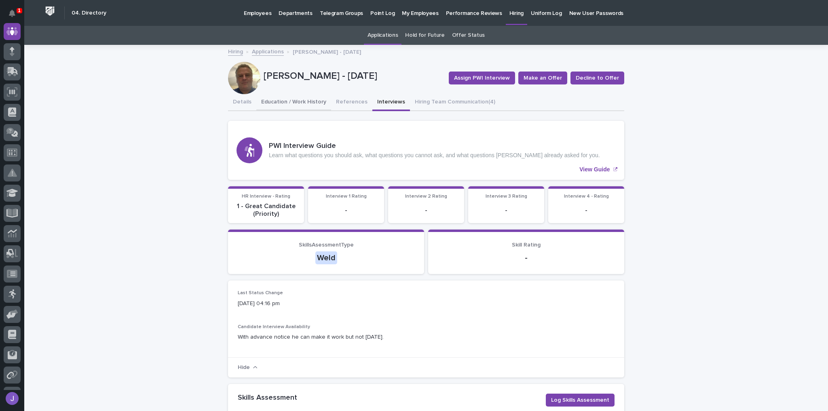
click at [281, 101] on button "Education / Work History" at bounding box center [293, 102] width 75 height 17
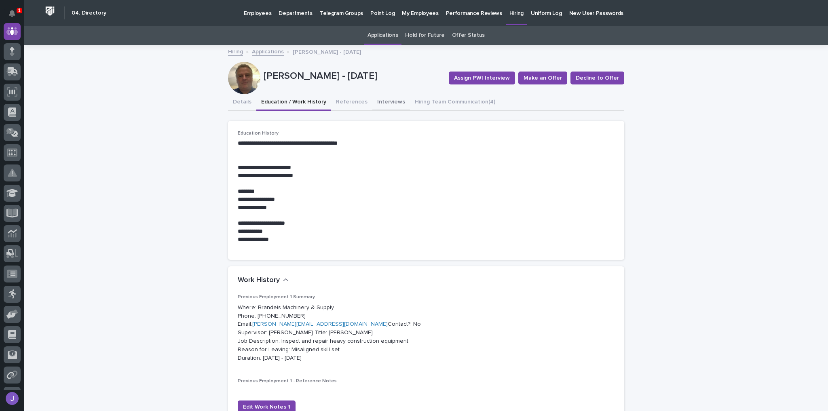
click at [375, 102] on button "Interviews" at bounding box center [392, 102] width 38 height 17
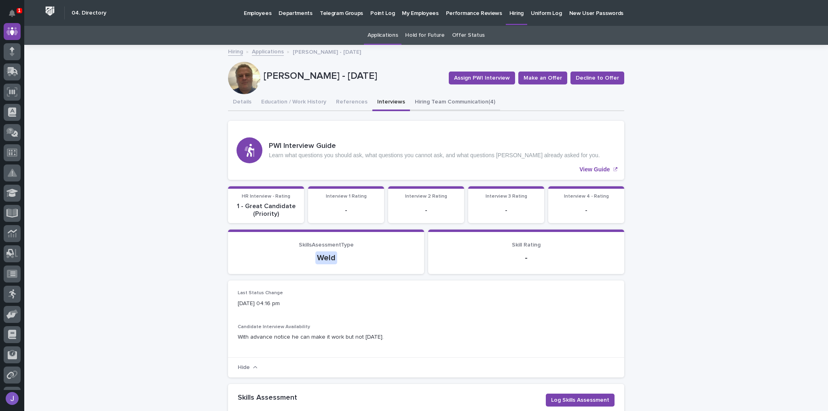
click at [414, 98] on button "Hiring Team Communication (4)" at bounding box center [455, 102] width 90 height 17
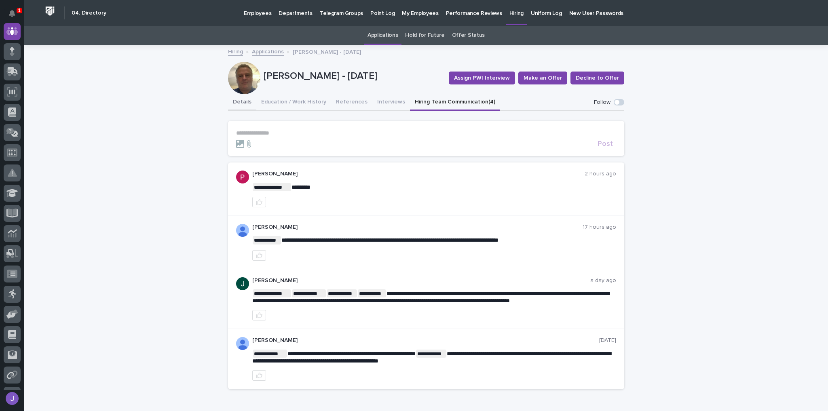
click at [247, 103] on button "Details" at bounding box center [242, 102] width 28 height 17
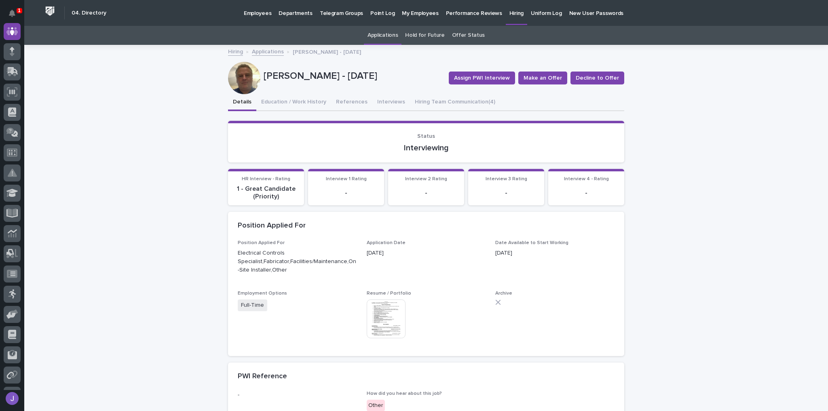
click at [241, 84] on div at bounding box center [244, 78] width 32 height 32
click at [470, 106] on button "Hiring Team Communication (4)" at bounding box center [455, 102] width 90 height 17
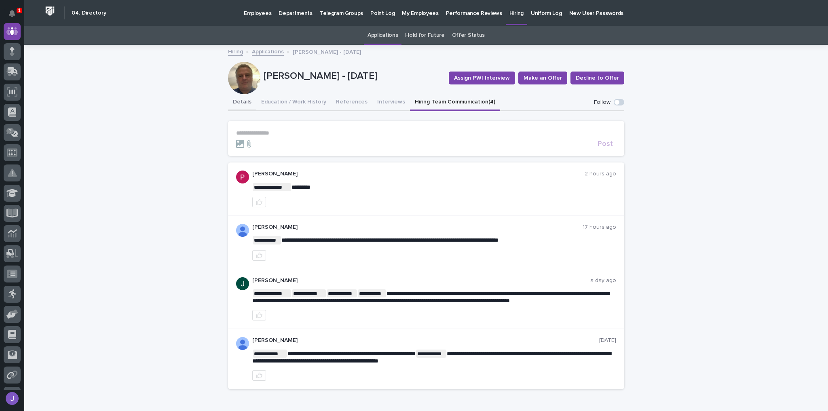
click at [233, 101] on button "Details" at bounding box center [242, 102] width 28 height 17
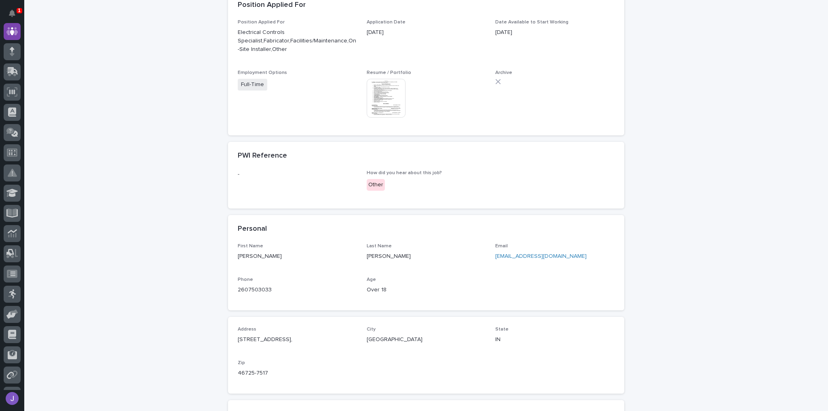
scroll to position [227, 0]
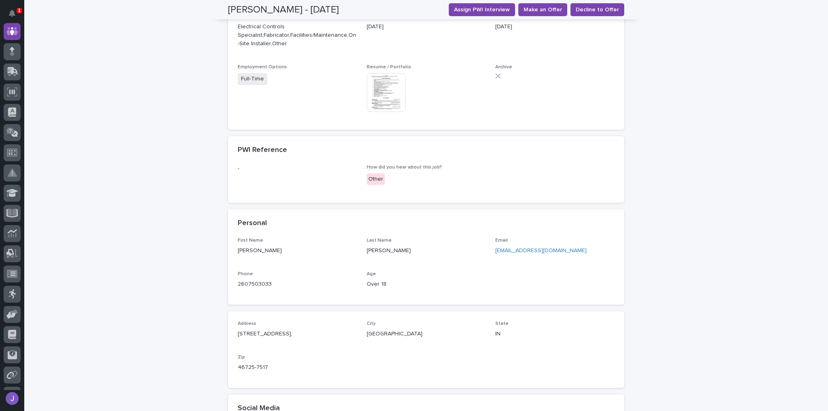
click at [387, 93] on img at bounding box center [386, 92] width 39 height 39
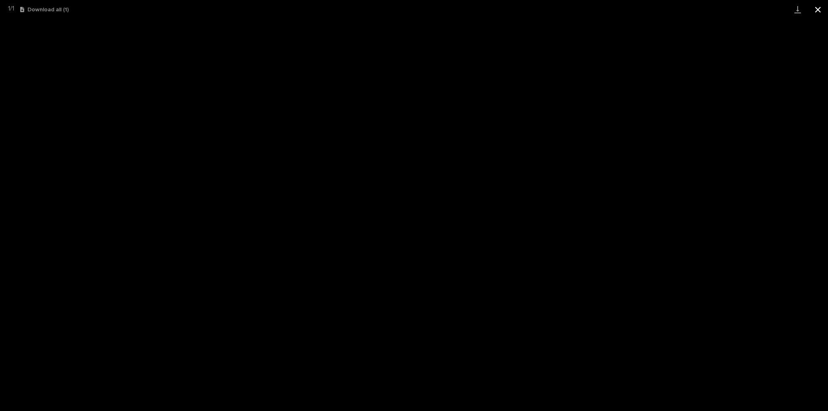
click at [819, 12] on button "Close gallery" at bounding box center [818, 9] width 20 height 19
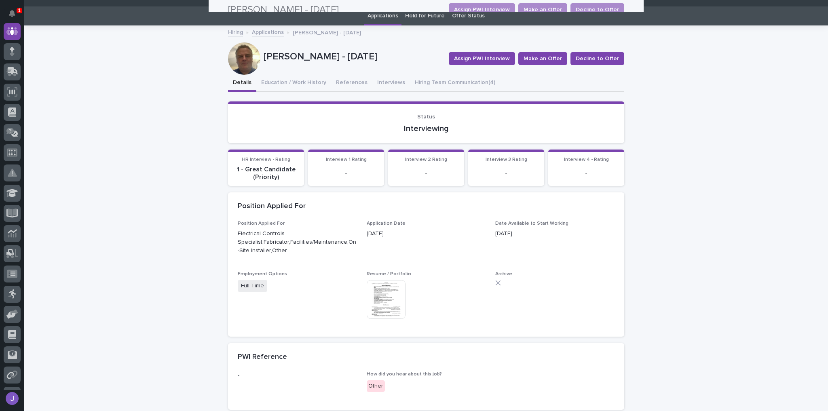
scroll to position [0, 0]
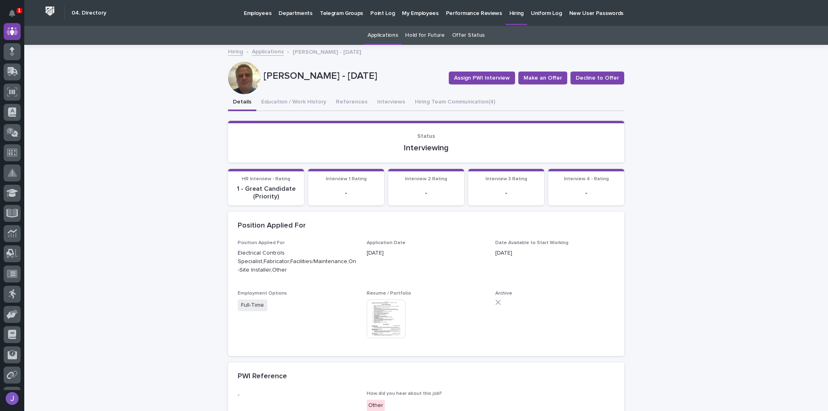
click at [510, 11] on p "Hiring" at bounding box center [517, 8] width 14 height 17
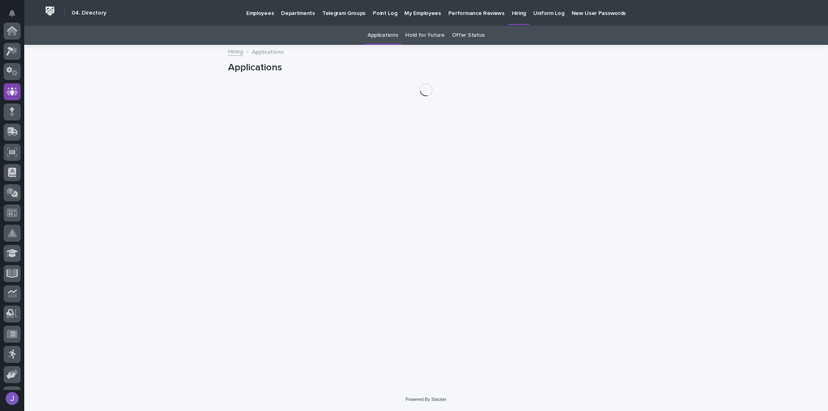
scroll to position [60, 0]
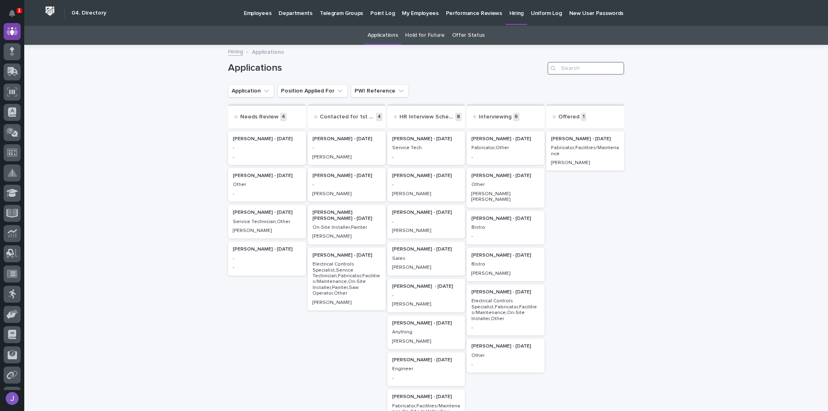
click at [583, 71] on input "Search" at bounding box center [586, 68] width 77 height 13
click at [531, 68] on h1 "Applications" at bounding box center [386, 68] width 316 height 12
click at [334, 216] on p "Miguel Ramirez Silva - 09/03/25" at bounding box center [347, 216] width 68 height 12
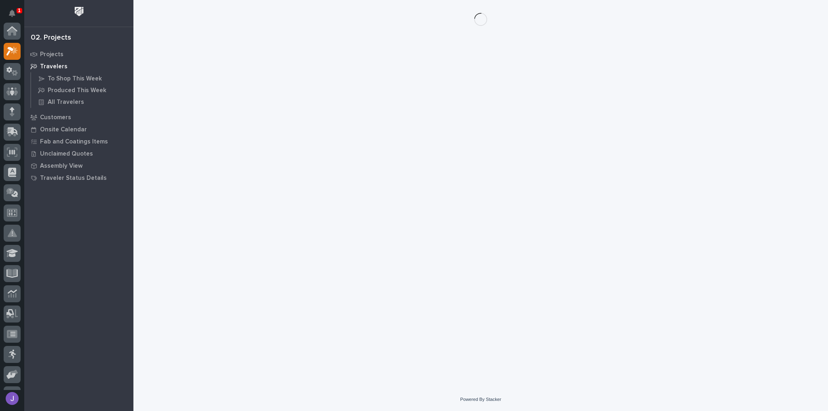
scroll to position [20, 0]
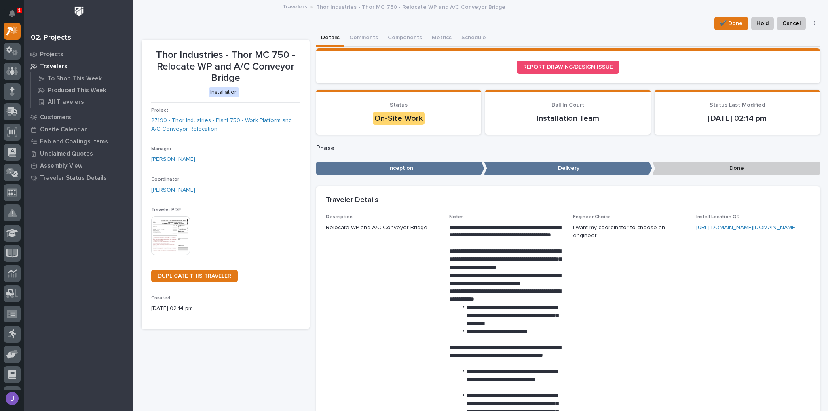
click at [169, 235] on img at bounding box center [170, 235] width 39 height 39
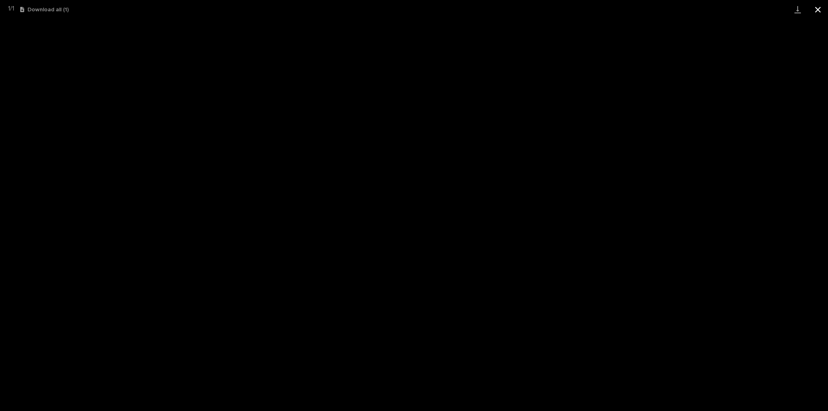
click at [822, 8] on button "Close gallery" at bounding box center [818, 9] width 20 height 19
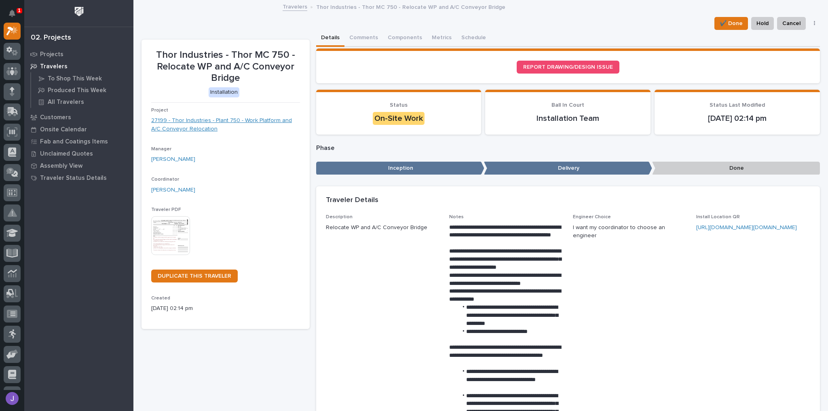
click at [199, 121] on link "27199 - Thor Industries - Plant 750 - Work Platform and A/C Conveyor Relocation" at bounding box center [225, 124] width 149 height 17
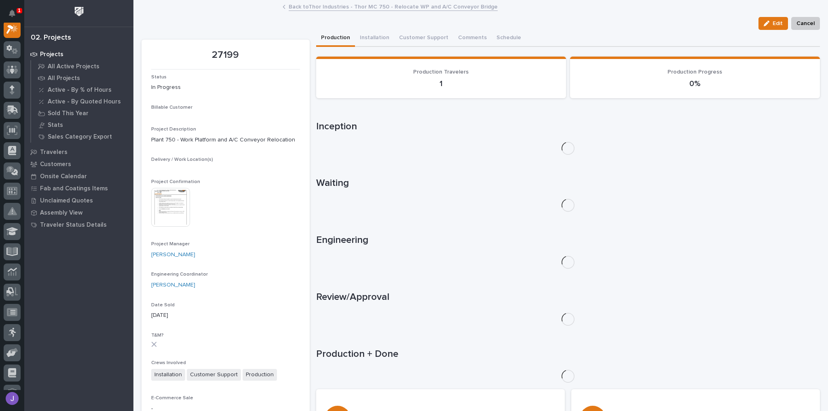
scroll to position [20, 0]
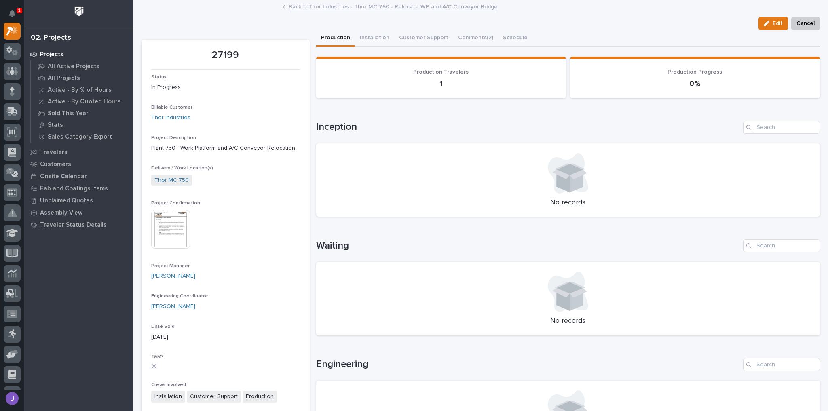
click at [182, 231] on img at bounding box center [170, 229] width 39 height 39
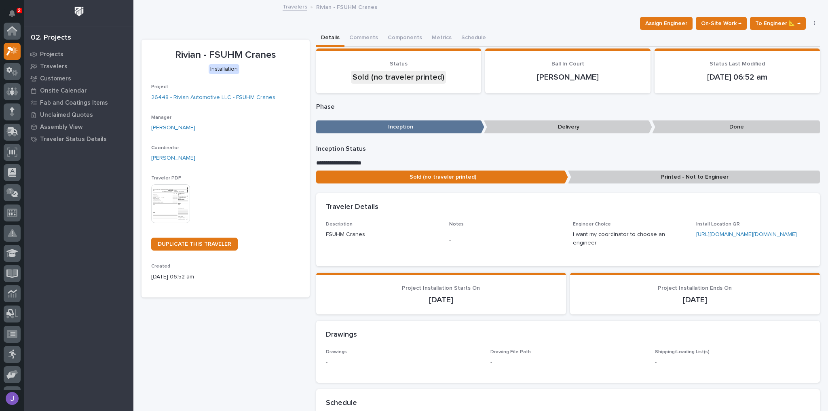
scroll to position [20, 0]
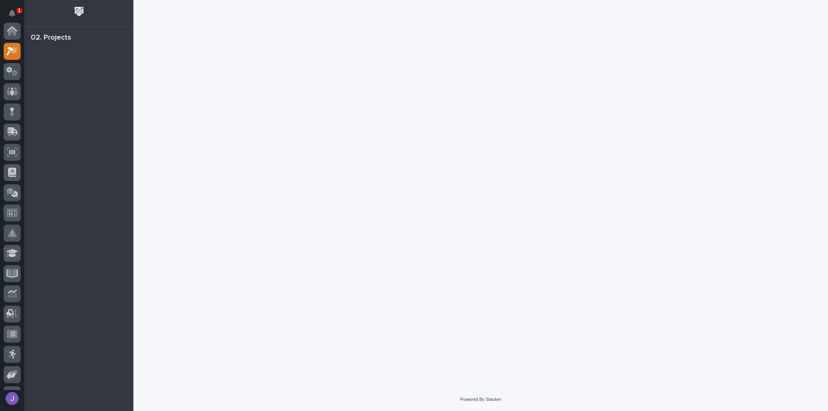
scroll to position [20, 0]
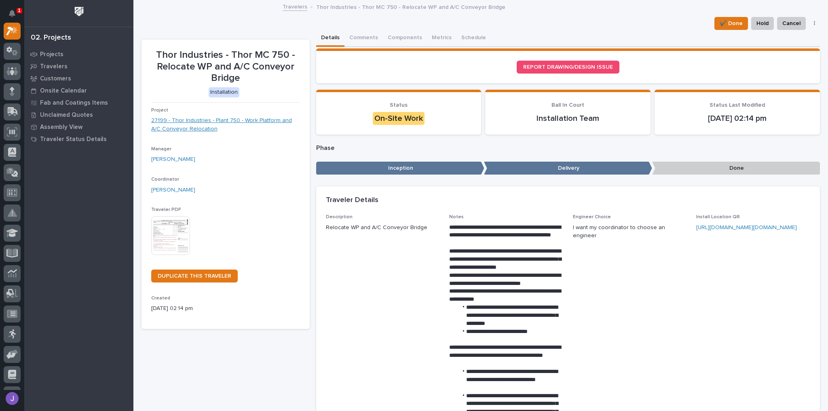
click at [224, 121] on link "27199 - Thor Industries - Plant 750 - Work Platform and A/C Conveyor Relocation" at bounding box center [225, 124] width 149 height 17
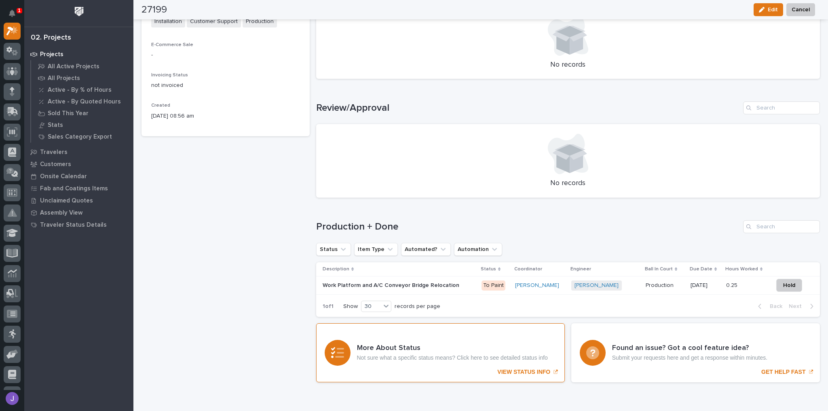
scroll to position [385, 0]
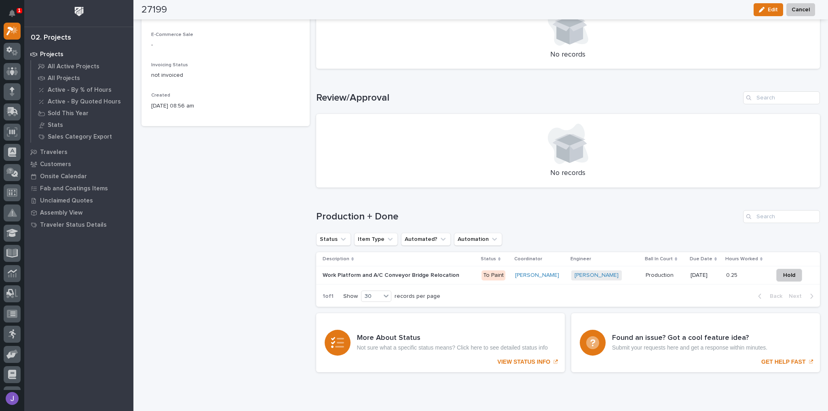
click at [430, 277] on p "Work Platform and A/C Conveyor Bridge Relocation" at bounding box center [392, 275] width 138 height 8
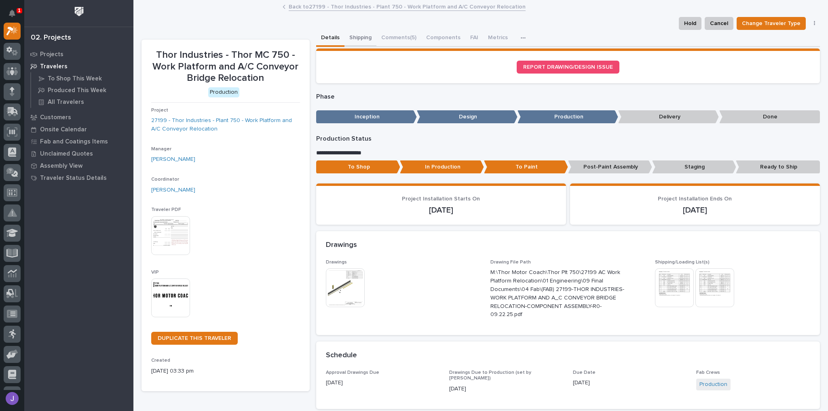
click at [356, 39] on button "Shipping" at bounding box center [361, 38] width 32 height 17
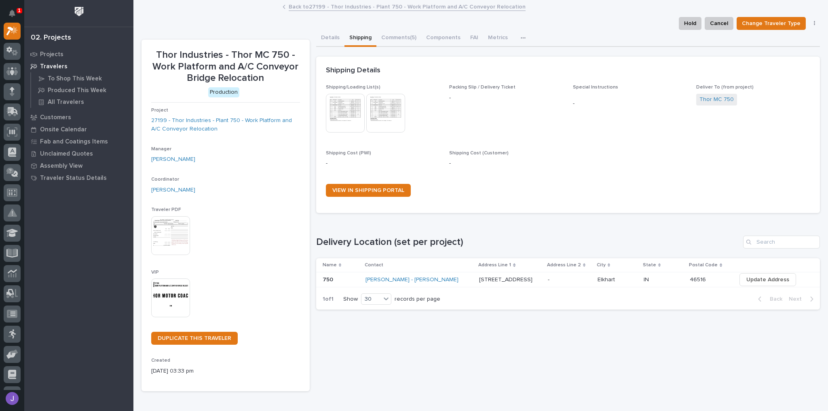
click at [436, 279] on div "Thor MC - Douglas Irving" at bounding box center [420, 280] width 108 height 7
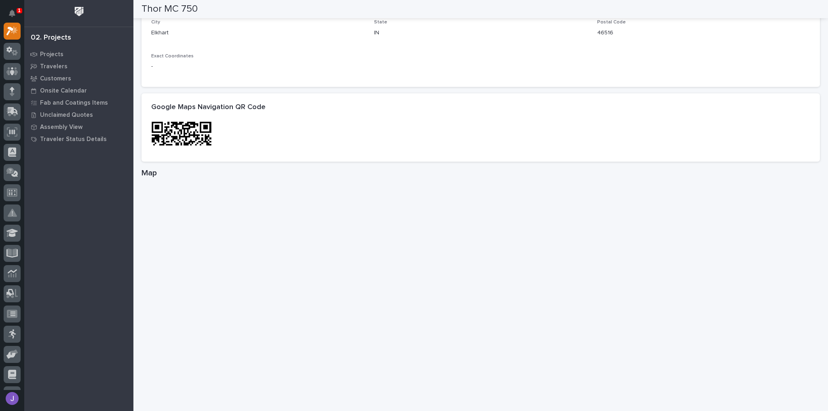
scroll to position [356, 0]
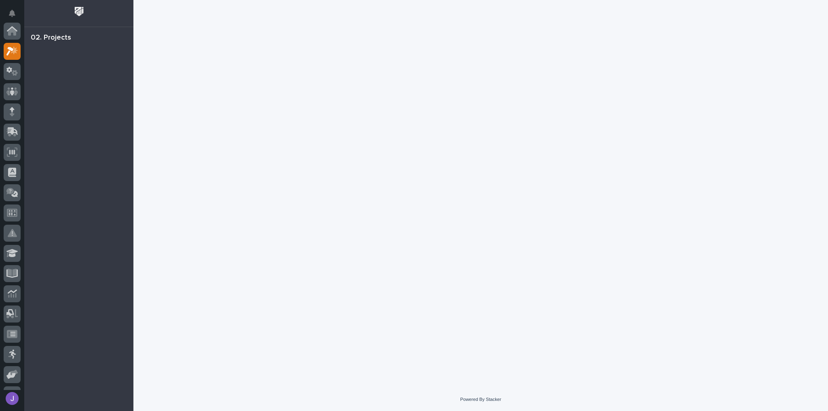
scroll to position [20, 0]
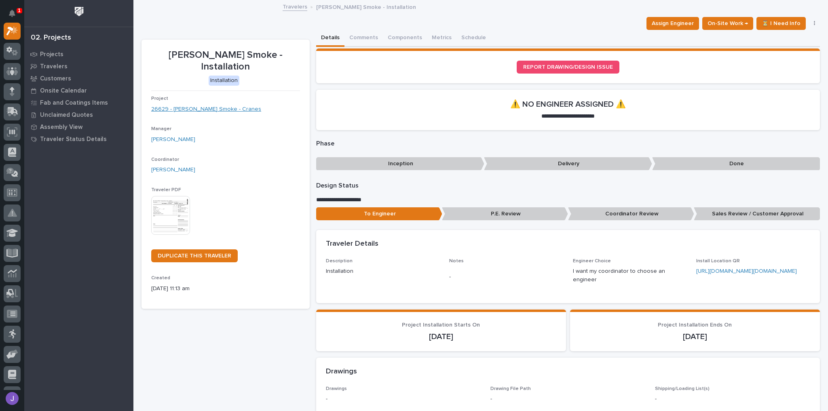
click at [210, 105] on link "26629 - Chiasson Smoke - Cranes" at bounding box center [206, 109] width 110 height 8
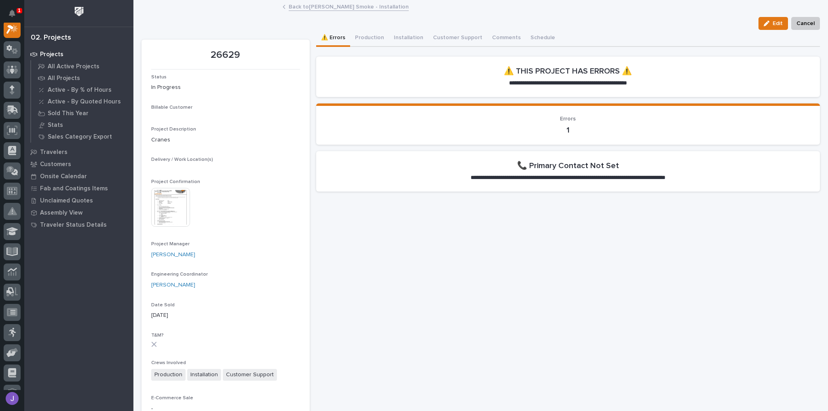
scroll to position [20, 0]
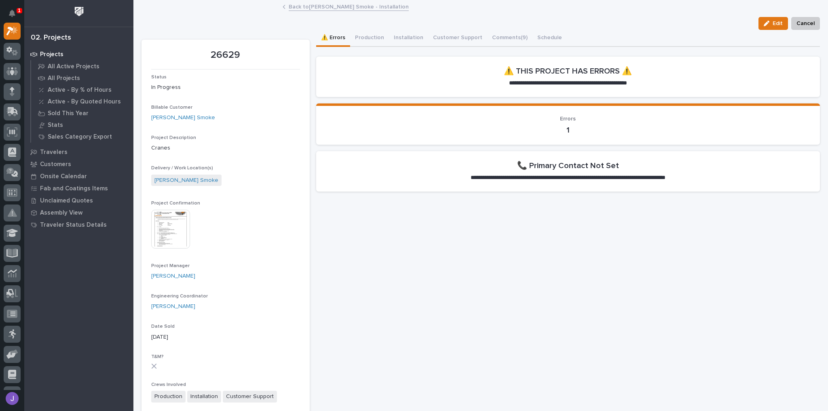
click at [178, 239] on img at bounding box center [170, 229] width 39 height 39
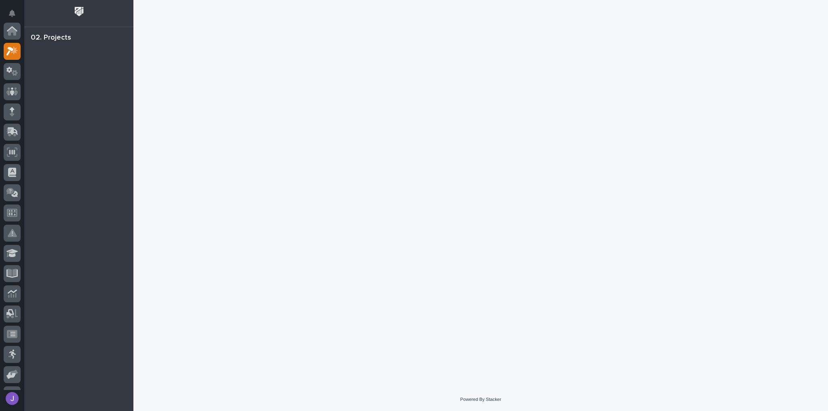
scroll to position [20, 0]
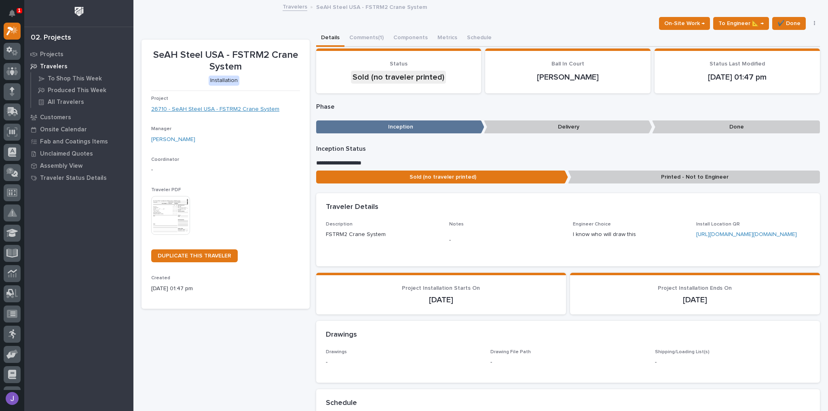
click at [251, 112] on link "26710 - SeAH Steel USA - FSTRM2 Crane System" at bounding box center [215, 109] width 128 height 8
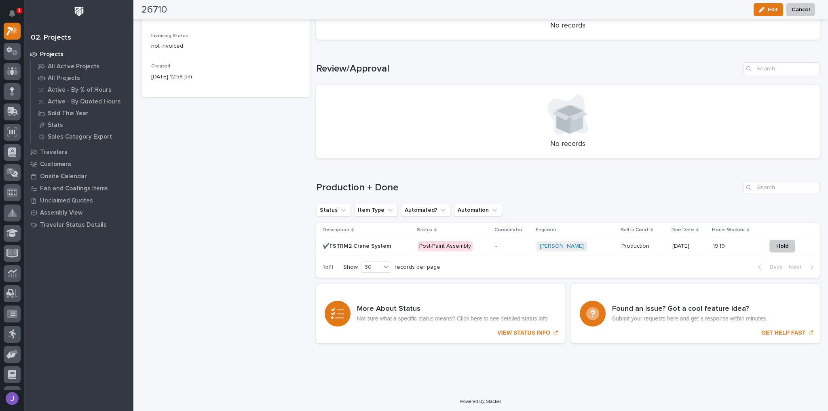
scroll to position [415, 0]
click at [383, 247] on p "✔️FSTRM2 Crane System" at bounding box center [358, 245] width 70 height 8
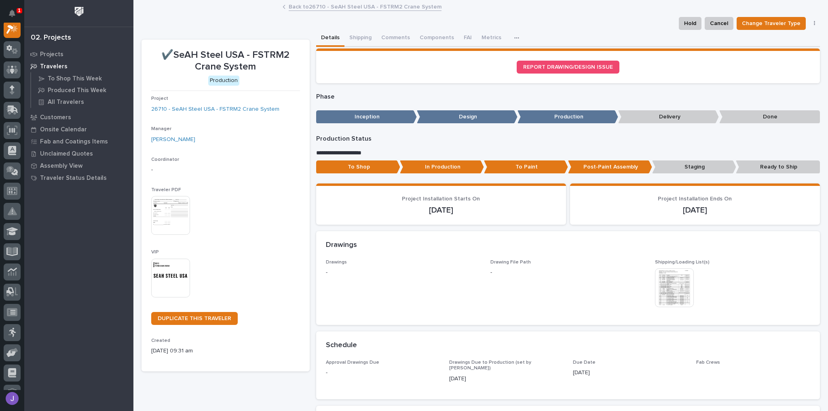
scroll to position [20, 0]
click at [359, 37] on button "Shipping" at bounding box center [361, 38] width 32 height 17
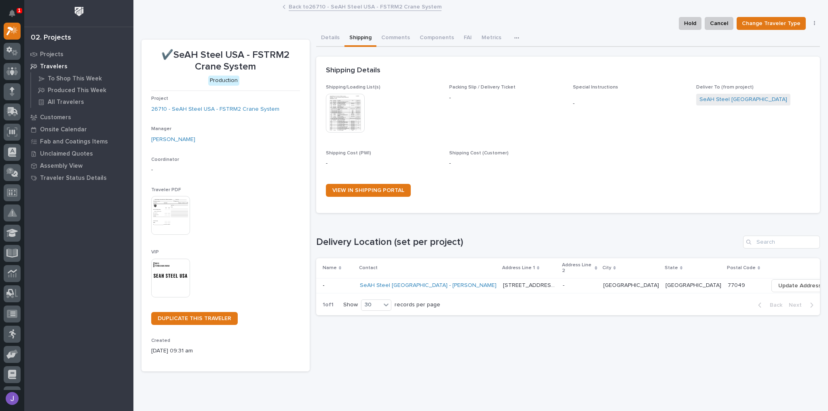
click at [458, 282] on td "SeAH Steel USA - Colin Song" at bounding box center [428, 285] width 143 height 15
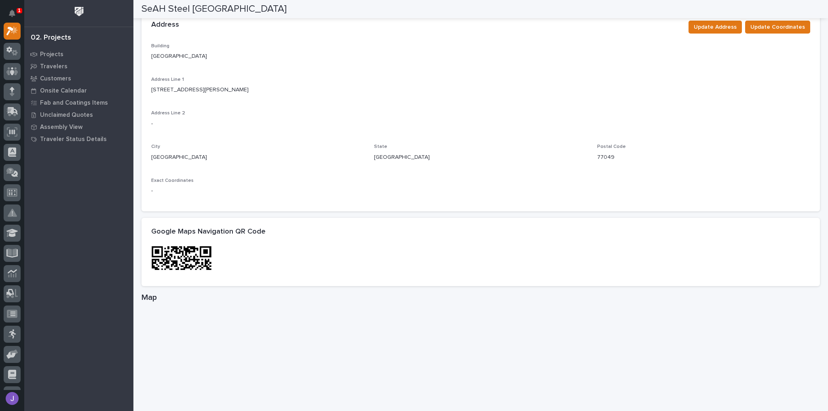
scroll to position [291, 0]
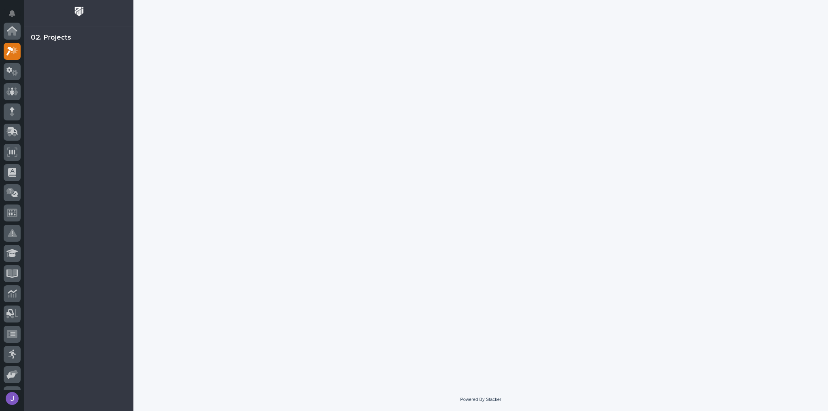
scroll to position [20, 0]
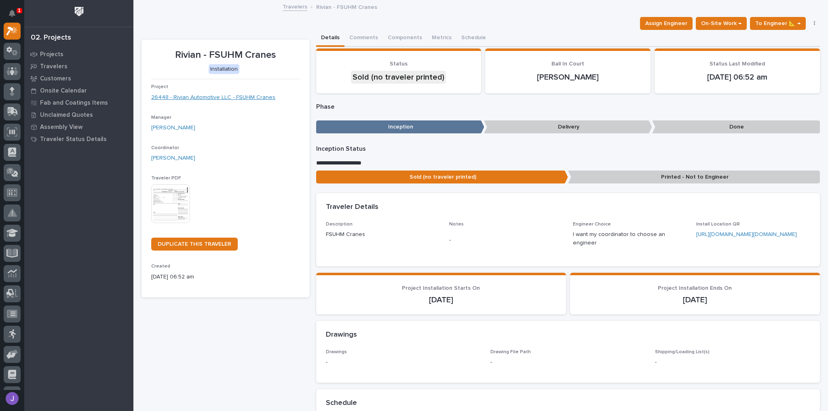
click at [261, 99] on link "26448 - Rivian Automotive LLC - FSUHM Cranes" at bounding box center [213, 97] width 124 height 8
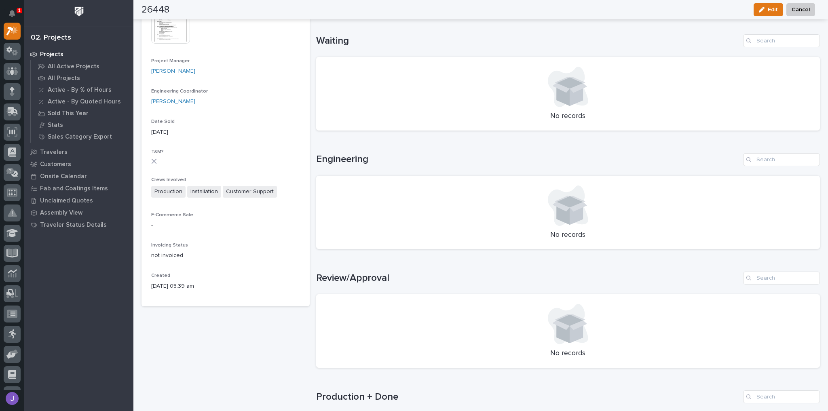
scroll to position [97, 0]
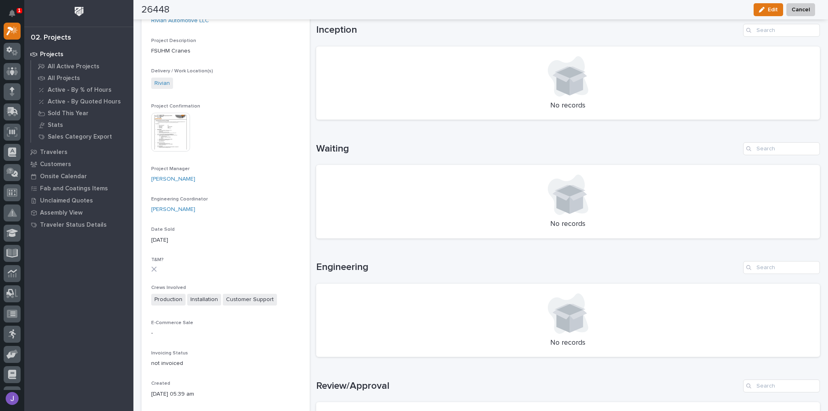
click at [175, 130] on img at bounding box center [170, 132] width 39 height 39
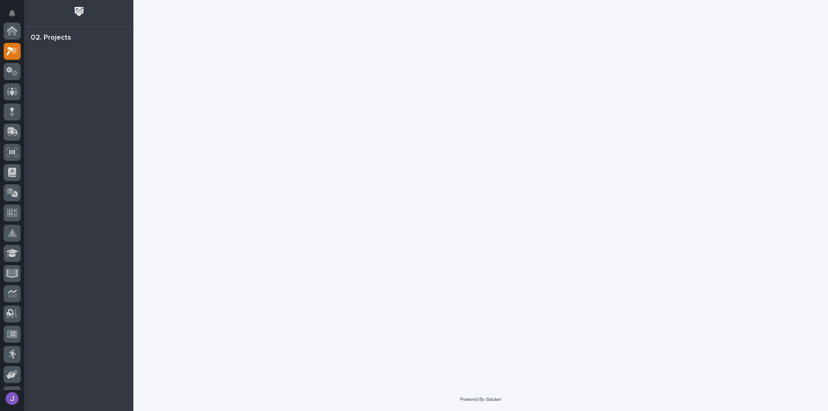
scroll to position [20, 0]
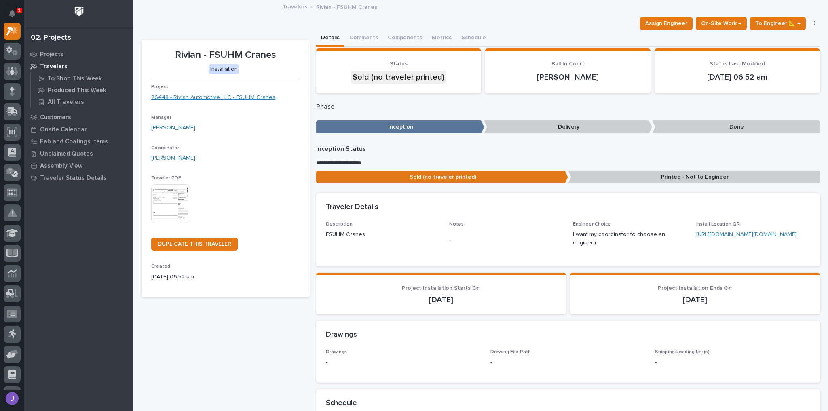
click at [185, 97] on link "26448 - Rivian Automotive LLC - FSUHM Cranes" at bounding box center [213, 97] width 124 height 8
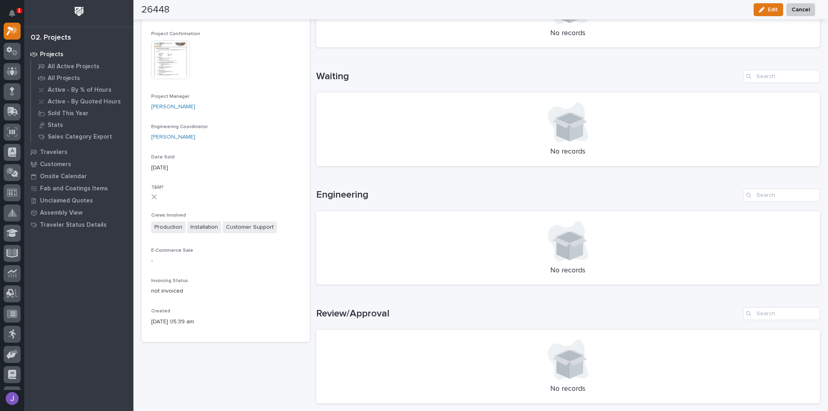
scroll to position [169, 0]
click at [163, 45] on img at bounding box center [170, 60] width 39 height 39
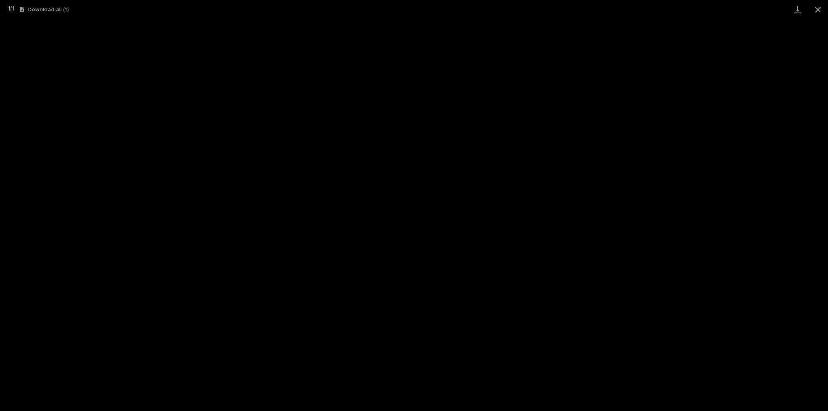
scroll to position [20, 0]
click at [816, 7] on button "Close gallery" at bounding box center [818, 9] width 20 height 19
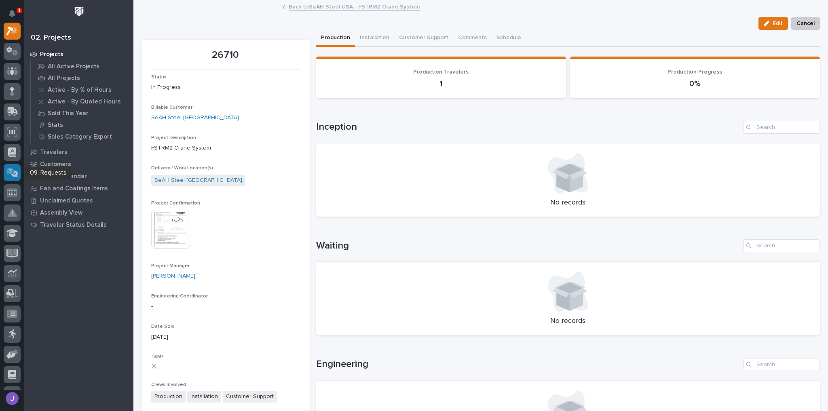
click at [12, 168] on icon at bounding box center [12, 172] width 12 height 9
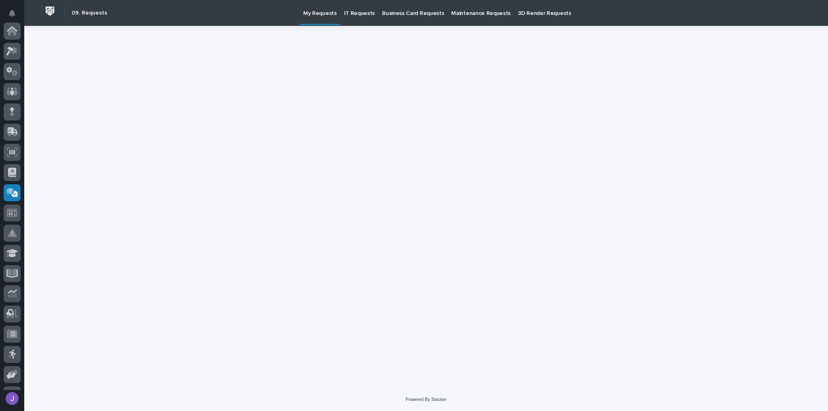
scroll to position [138, 0]
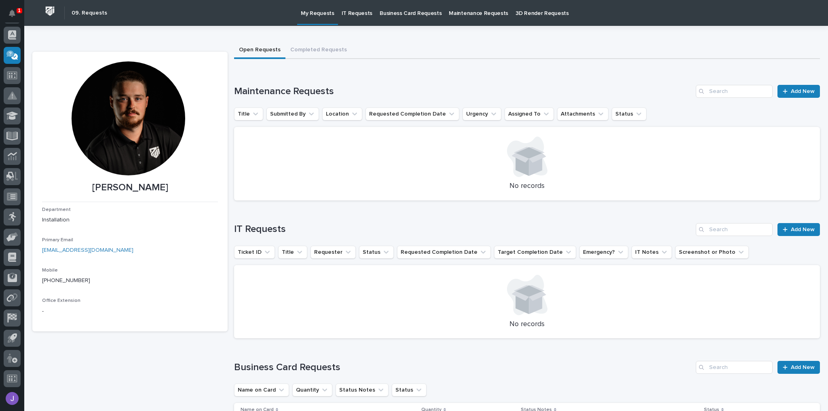
click at [315, 13] on p "My Requests" at bounding box center [318, 8] width 34 height 17
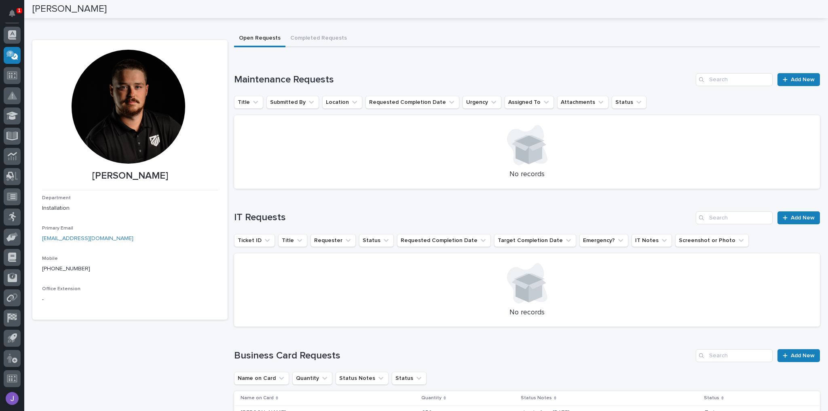
scroll to position [0, 0]
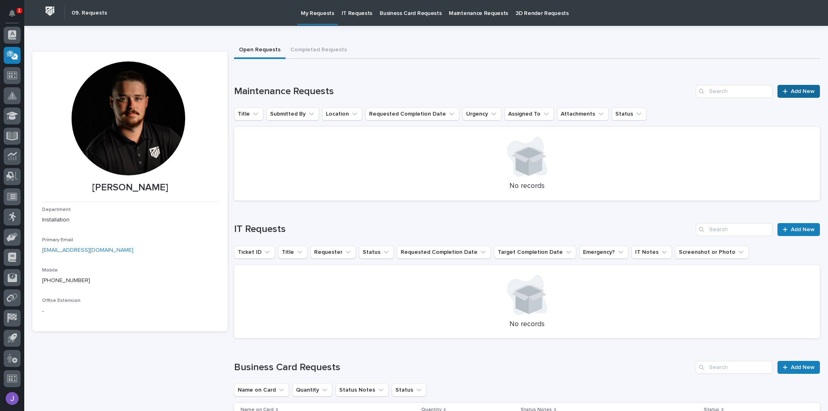
click at [791, 89] on span "Add New" at bounding box center [803, 92] width 24 height 6
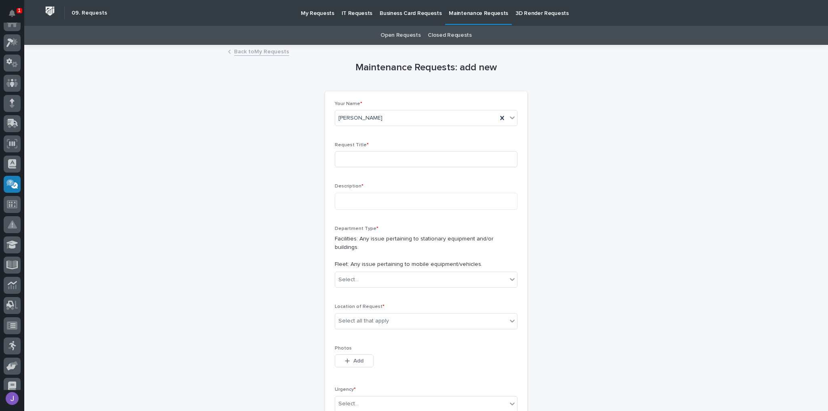
scroll to position [8, 0]
click at [358, 15] on p "IT Requests" at bounding box center [357, 8] width 31 height 17
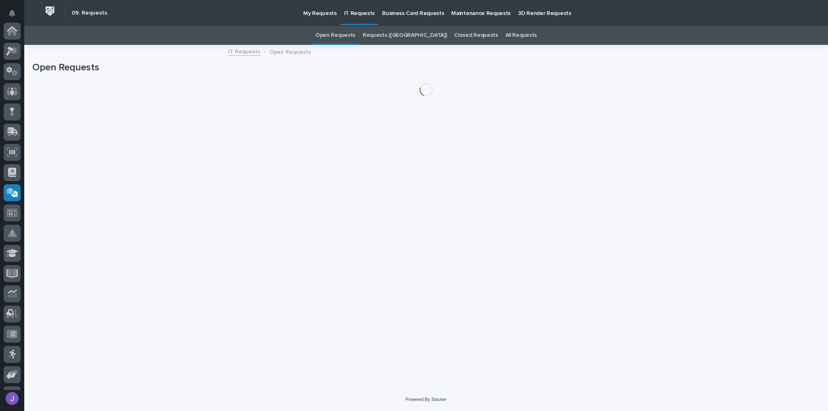
scroll to position [138, 0]
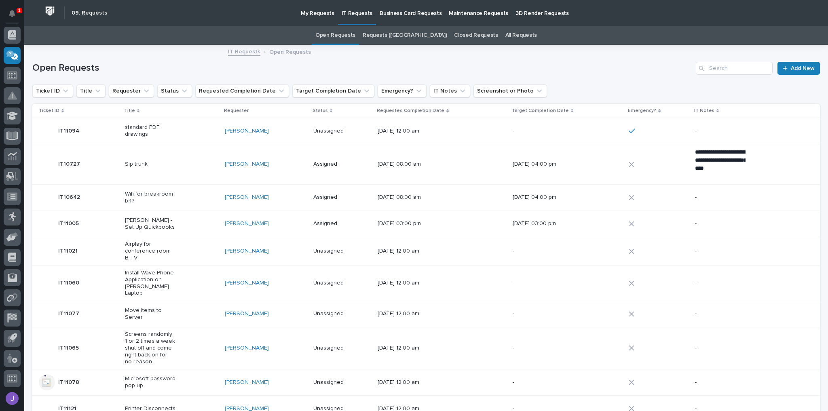
click at [469, 14] on p "Maintenance Requests" at bounding box center [478, 8] width 59 height 17
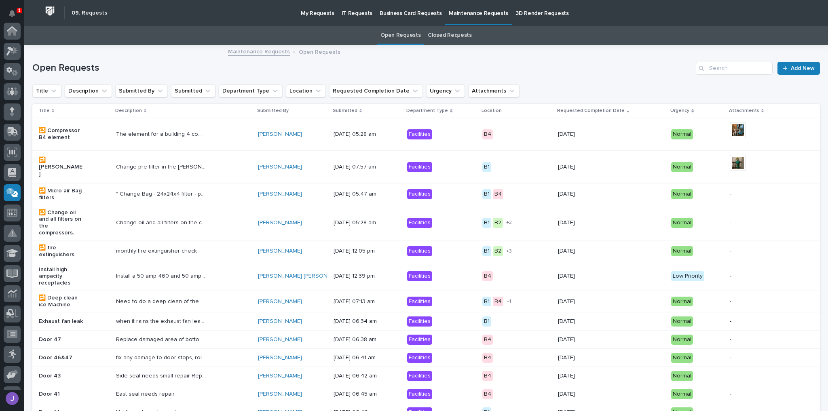
click at [419, 74] on div "Open Requests Add New" at bounding box center [426, 68] width 788 height 13
click at [14, 13] on icon "Notifications" at bounding box center [12, 13] width 6 height 7
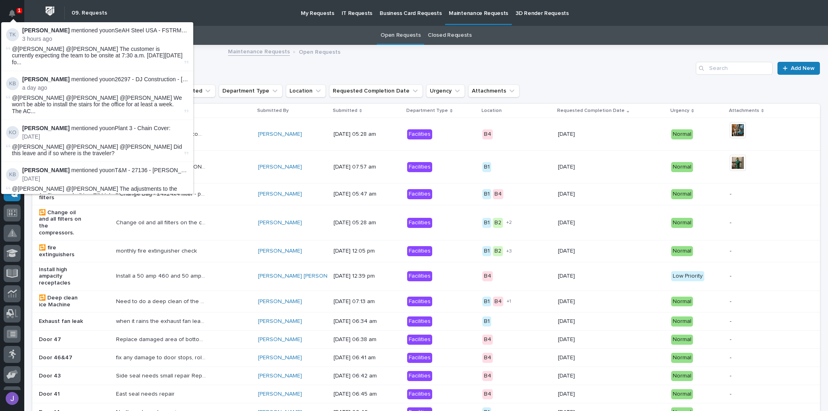
scroll to position [138, 0]
click at [123, 52] on span "@Jeremy Whetstone @Jon Martin The customer is currently expecting the team to b…" at bounding box center [97, 56] width 171 height 20
click at [200, 57] on div "Maintenance Requests Open Requests" at bounding box center [426, 52] width 804 height 11
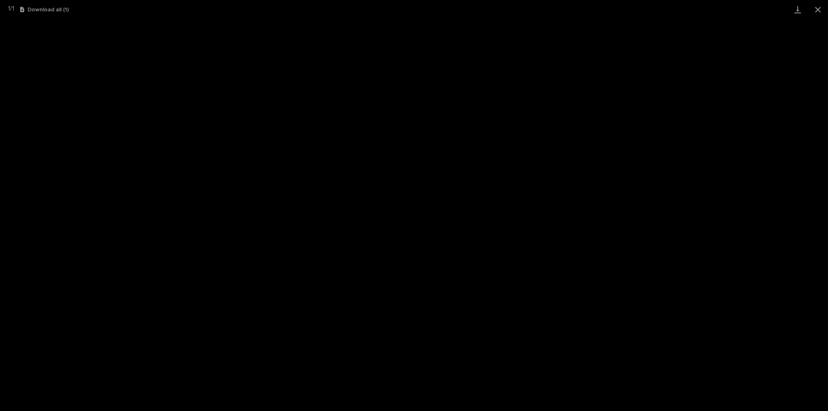
scroll to position [20, 0]
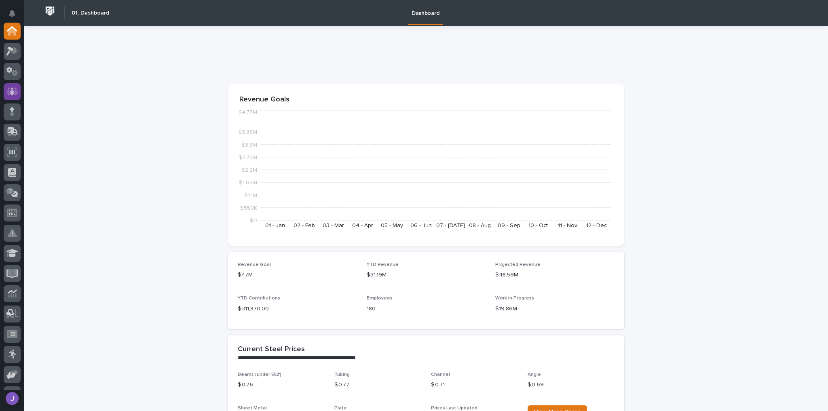
click at [14, 92] on icon at bounding box center [12, 91] width 12 height 9
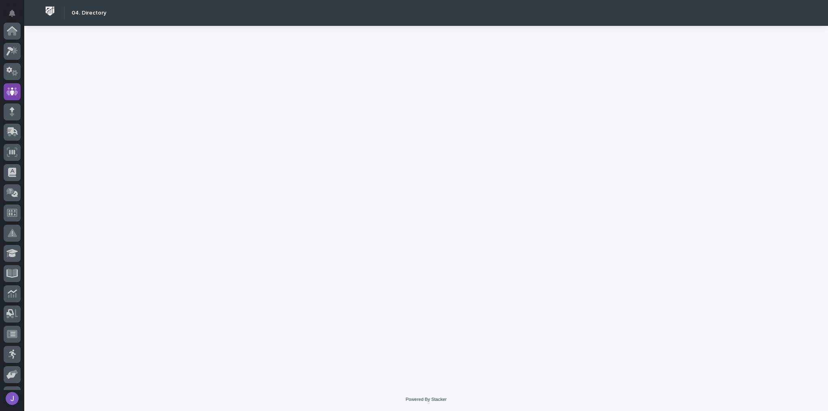
scroll to position [60, 0]
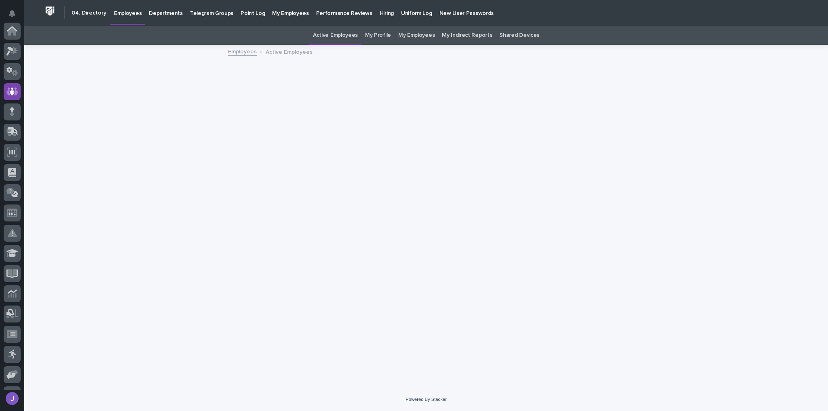
scroll to position [60, 0]
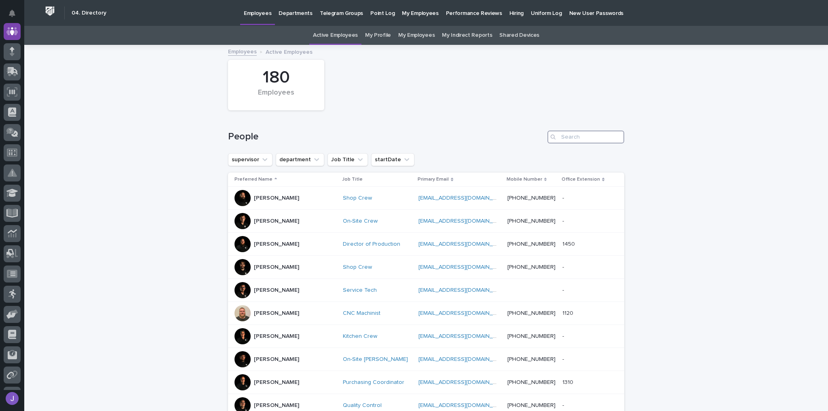
click at [587, 136] on input "Search" at bounding box center [586, 137] width 77 height 13
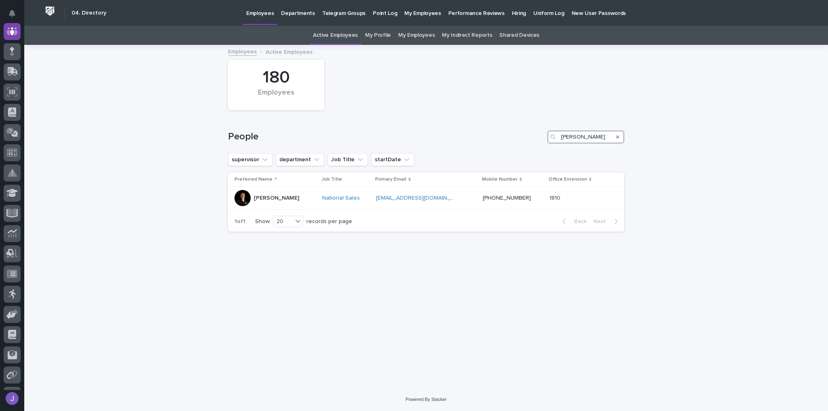
type input "[PERSON_NAME]"
